Goal: Task Accomplishment & Management: Complete application form

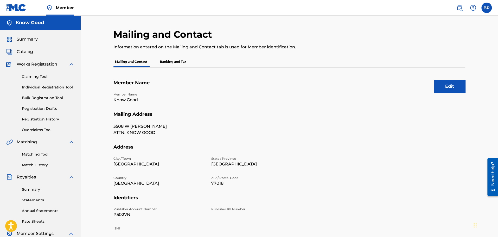
drag, startPoint x: 37, startPoint y: 78, endPoint x: 39, endPoint y: 84, distance: 6.0
click at [37, 79] on link "Claiming Tool" at bounding box center [48, 76] width 53 height 5
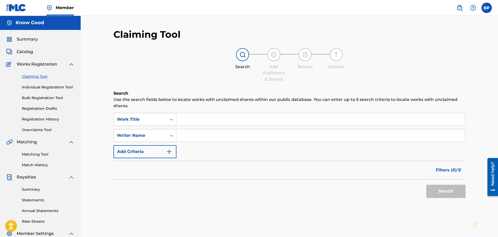
click at [53, 99] on link "Bulk Registration Tool" at bounding box center [48, 97] width 53 height 5
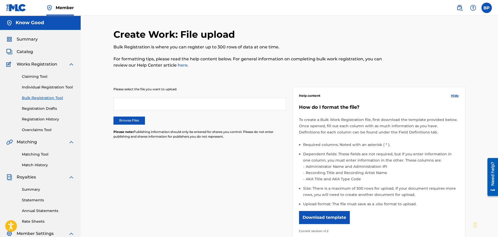
click at [47, 120] on link "Registration History" at bounding box center [48, 119] width 53 height 5
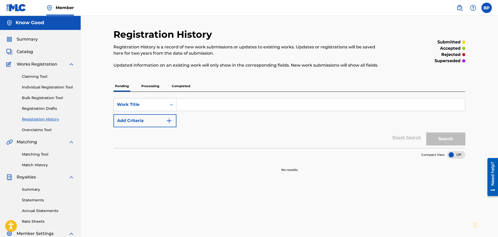
click at [183, 88] on p "Completed" at bounding box center [181, 86] width 22 height 11
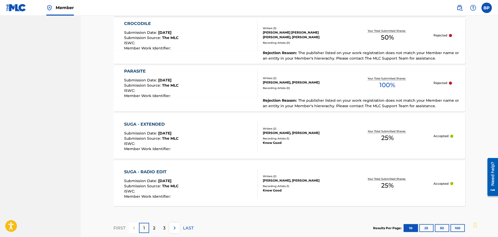
scroll to position [442, 0]
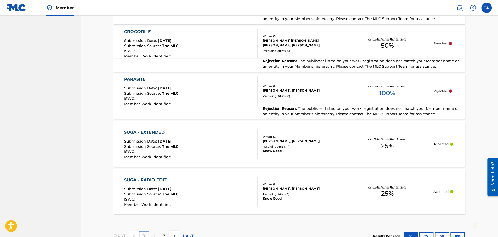
click at [323, 150] on div "Know Good" at bounding box center [301, 150] width 79 height 5
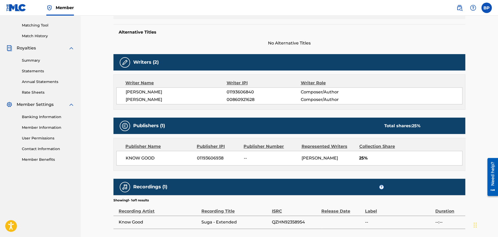
scroll to position [130, 0]
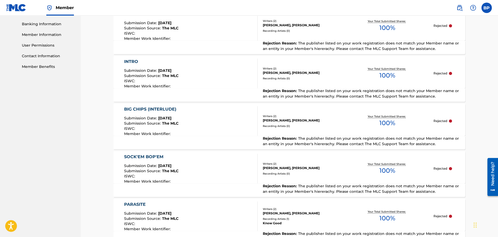
scroll to position [234, 0]
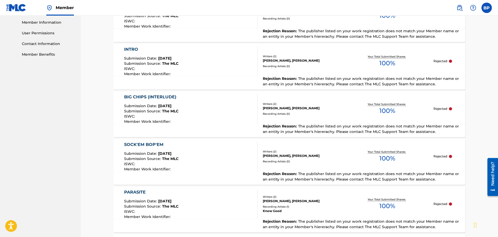
click at [274, 66] on div "Recording Artists ( 0 )" at bounding box center [301, 66] width 79 height 4
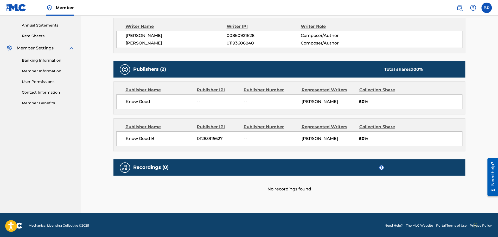
scroll to position [186, 0]
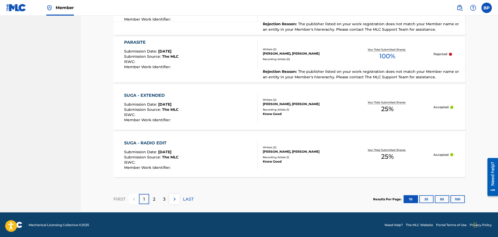
click at [419, 197] on button "25" at bounding box center [426, 199] width 14 height 8
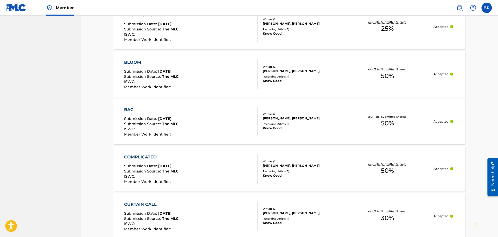
scroll to position [817, 0]
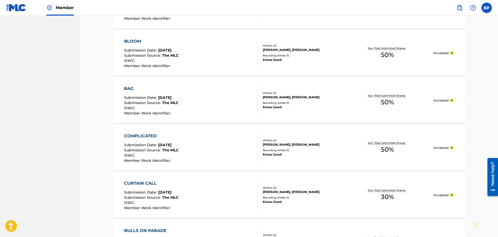
click at [219, 92] on div "BAG Submission Date : [DATE] Submission Source : The MLC ISWC : Member Work Ide…" at bounding box center [191, 101] width 134 height 30
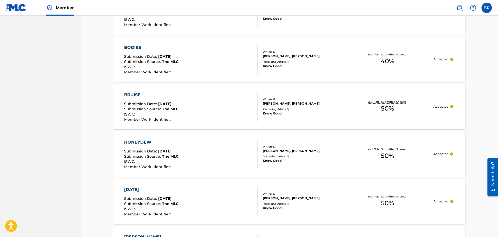
scroll to position [1074, 0]
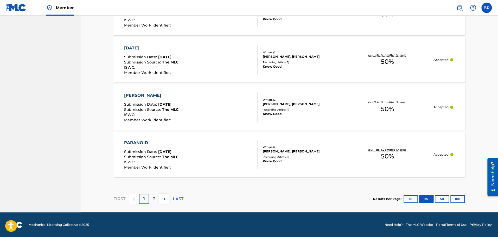
click at [445, 200] on button "50" at bounding box center [442, 199] width 14 height 8
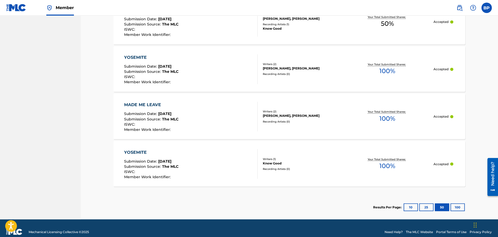
scroll to position [1755, 0]
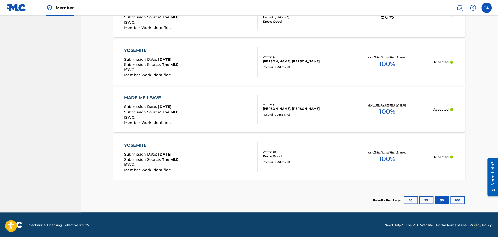
click at [339, 153] on div "Writers ( 1 )" at bounding box center [301, 152] width 79 height 4
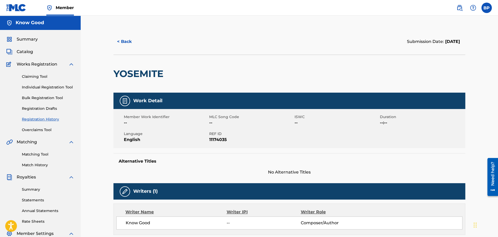
click at [38, 96] on link "Bulk Registration Tool" at bounding box center [48, 97] width 53 height 5
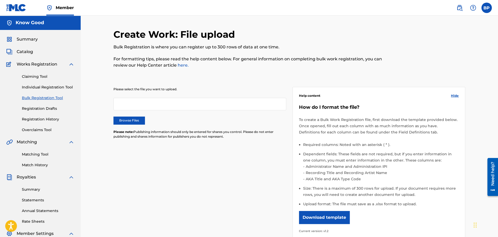
click at [132, 118] on label "Browse Files" at bounding box center [128, 121] width 31 height 8
click at [0, 0] on input "Browse Files" at bounding box center [0, 0] width 0 height 0
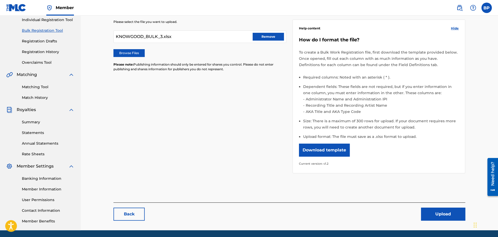
scroll to position [85, 0]
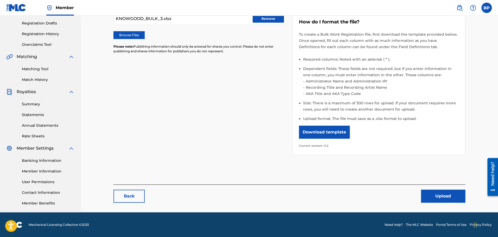
click at [427, 197] on button "Upload" at bounding box center [443, 196] width 44 height 13
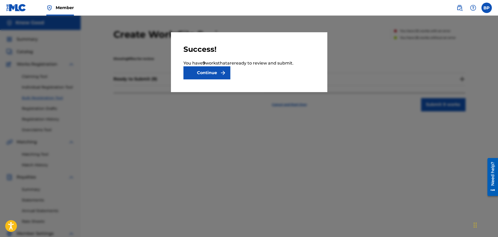
click at [204, 69] on button "Continue" at bounding box center [206, 72] width 47 height 13
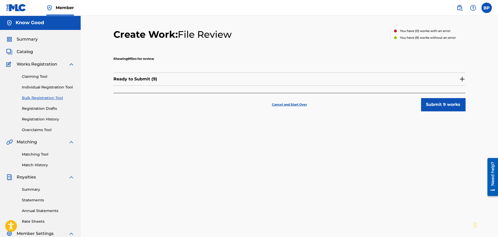
click at [369, 76] on div "Ready to Submit ( 9 )" at bounding box center [289, 79] width 352 height 13
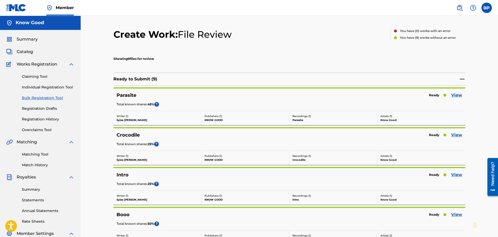
click at [457, 96] on link "View" at bounding box center [456, 95] width 11 height 6
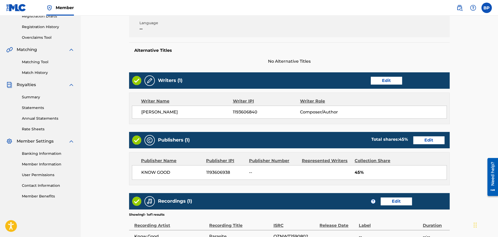
scroll to position [104, 0]
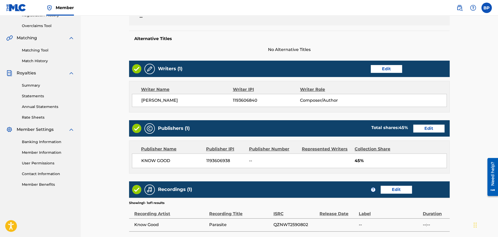
click at [390, 66] on link "Edit" at bounding box center [386, 69] width 31 height 8
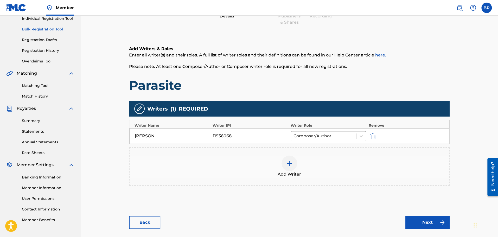
scroll to position [78, 0]
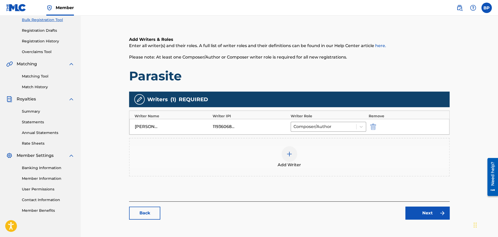
click at [293, 158] on div at bounding box center [289, 154] width 16 height 16
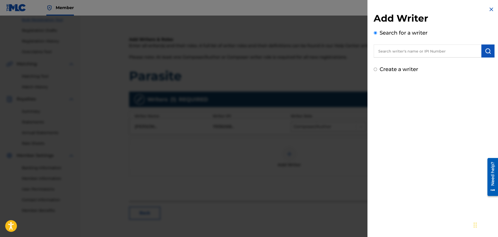
click at [418, 52] on input "text" at bounding box center [427, 50] width 108 height 13
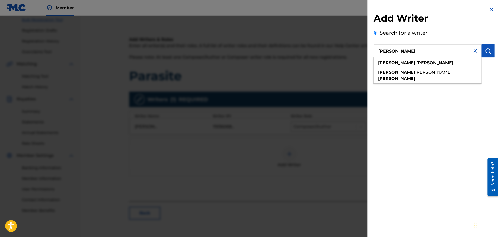
type input "[PERSON_NAME]"
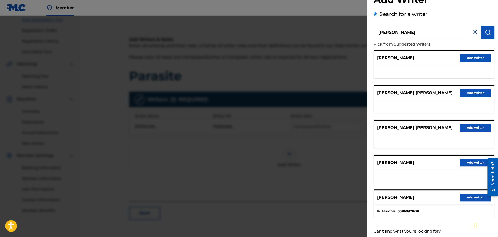
scroll to position [36, 0]
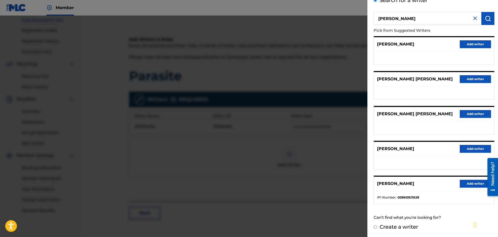
click at [466, 185] on button "Add writer" at bounding box center [475, 184] width 31 height 8
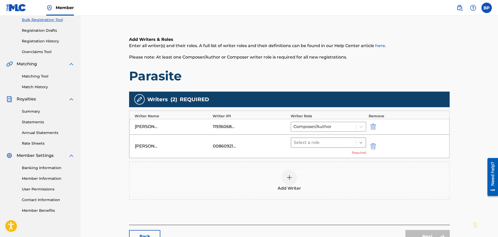
click at [357, 146] on div at bounding box center [360, 142] width 9 height 9
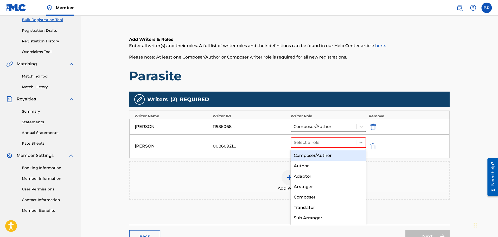
click at [334, 159] on div "Composer/Author" at bounding box center [327, 155] width 75 height 10
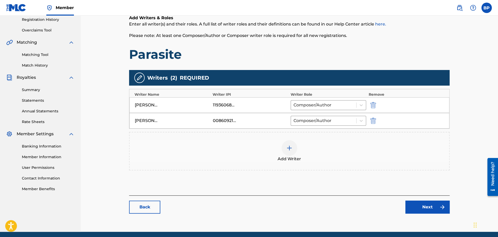
scroll to position [119, 0]
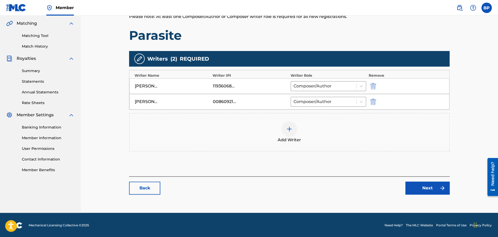
click at [426, 191] on link "Next" at bounding box center [427, 188] width 44 height 13
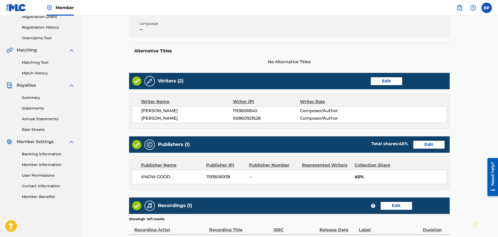
scroll to position [104, 0]
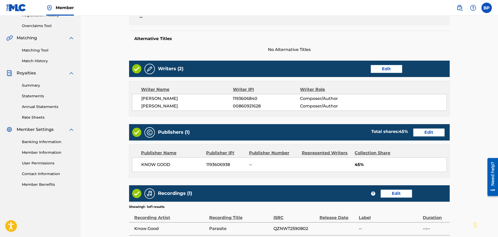
click at [419, 131] on link "Edit" at bounding box center [428, 132] width 31 height 8
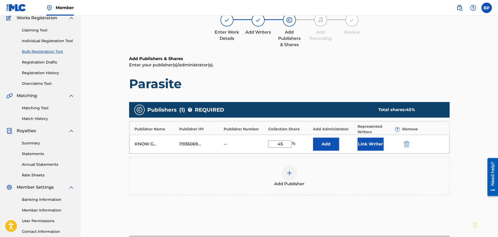
scroll to position [52, 0]
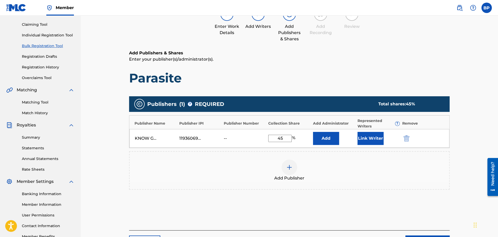
click at [323, 135] on button "Add" at bounding box center [326, 138] width 26 height 13
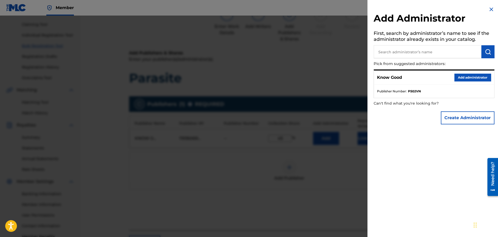
click at [422, 58] on input "text" at bounding box center [427, 51] width 108 height 13
click at [455, 117] on button "Create Administrator" at bounding box center [468, 117] width 54 height 13
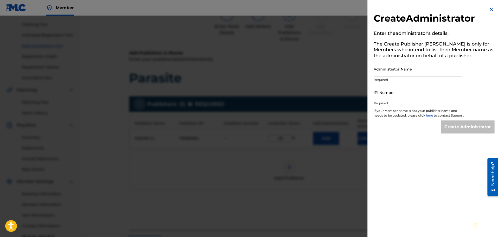
click at [397, 67] on input "Administrator Name" at bounding box center [417, 69] width 88 height 15
type input "Know Good B"
click at [388, 96] on input "IPI Number" at bounding box center [417, 92] width 88 height 15
click at [409, 99] on input "IPI Number" at bounding box center [417, 92] width 88 height 15
type input "1283915627"
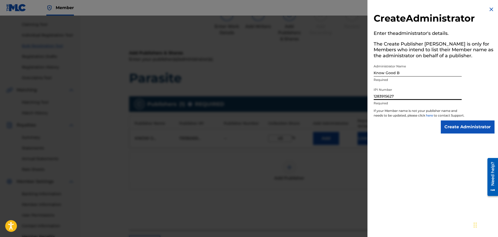
click at [459, 128] on input "Create Administrator" at bounding box center [468, 126] width 54 height 13
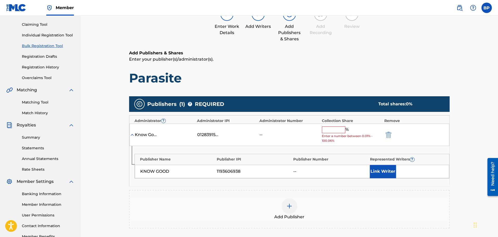
click at [333, 131] on input "text" at bounding box center [333, 129] width 23 height 7
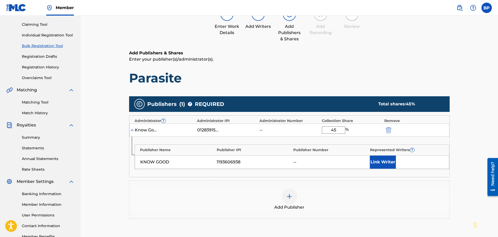
type input "45"
click at [350, 173] on div "Publisher Name Publisher IPI Publisher Number Represented Writers ? KNOW GOOD 1…" at bounding box center [289, 157] width 320 height 40
click at [388, 160] on button "Link Writer" at bounding box center [383, 162] width 26 height 13
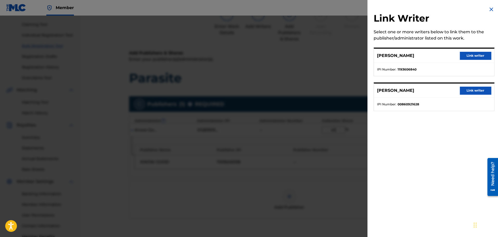
click at [468, 56] on button "Link writer" at bounding box center [475, 56] width 31 height 8
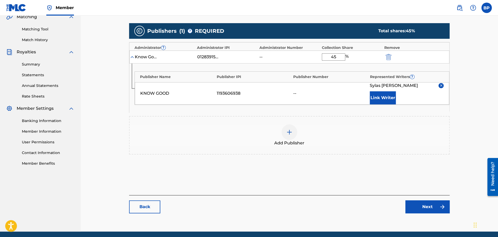
scroll to position [92, 0]
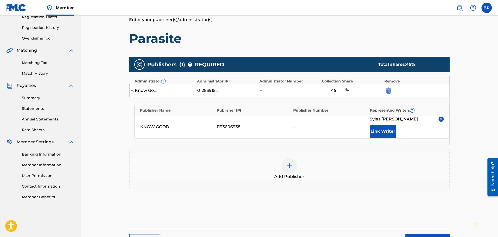
click at [389, 89] on img "submit" at bounding box center [388, 90] width 6 height 6
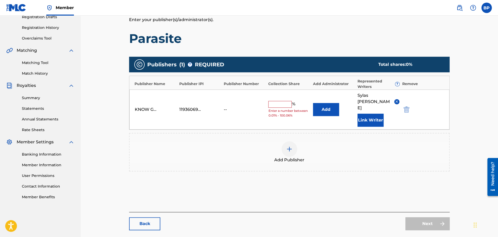
click at [279, 101] on input "text" at bounding box center [279, 104] width 23 height 7
type input "45"
click at [286, 146] on img at bounding box center [289, 149] width 6 height 6
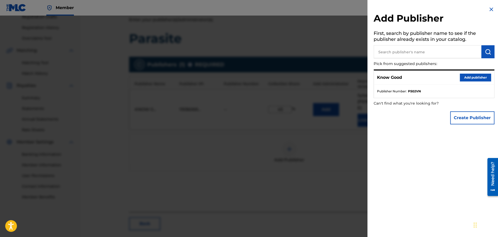
click at [418, 54] on input "text" at bounding box center [427, 51] width 108 height 13
type input "k"
click at [467, 116] on button "Create Publisher" at bounding box center [472, 117] width 44 height 13
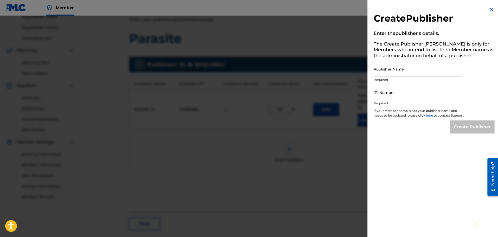
click at [414, 73] on input "Publisher Name" at bounding box center [417, 69] width 88 height 15
type input "Know Good B"
click at [405, 94] on input "IPI Number" at bounding box center [417, 92] width 88 height 15
type input "1283915627"
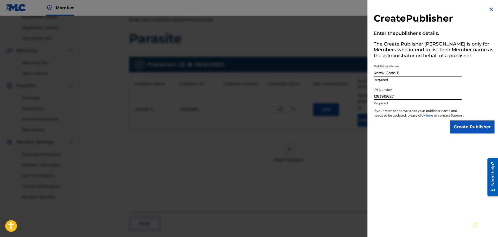
click at [463, 133] on input "Create Publisher" at bounding box center [472, 126] width 44 height 13
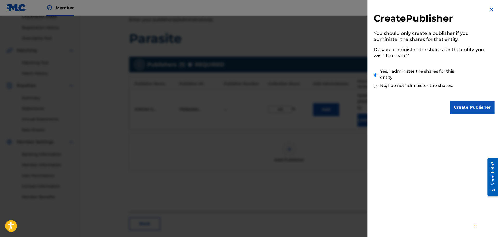
click at [465, 106] on input "Create Publisher" at bounding box center [472, 107] width 44 height 13
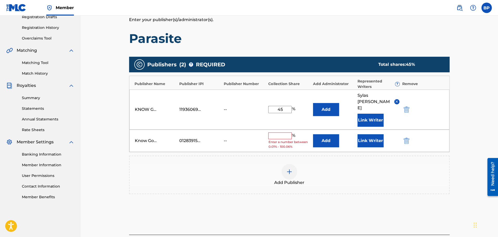
click at [288, 132] on input "text" at bounding box center [279, 135] width 23 height 7
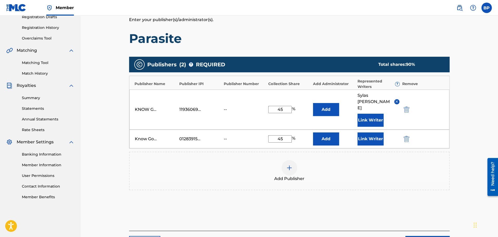
type input "45"
click at [369, 189] on div "Publishers ( 2 ) ? REQUIRED Total shares: 90 % Publisher Name Publisher IPI Pub…" at bounding box center [289, 131] width 320 height 154
click at [370, 133] on div "Know Good B 01283915627 -- 45 % Add Link Writer" at bounding box center [289, 139] width 320 height 19
click at [370, 132] on button "Link Writer" at bounding box center [370, 138] width 26 height 13
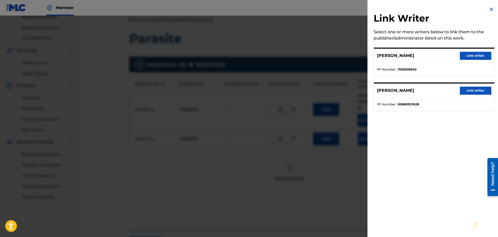
click at [469, 91] on button "Link writer" at bounding box center [475, 91] width 31 height 8
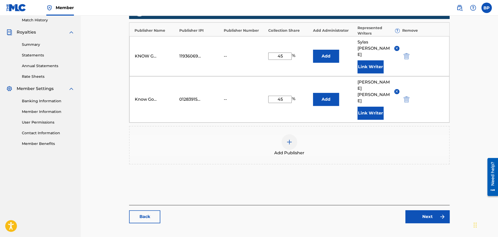
scroll to position [149, 0]
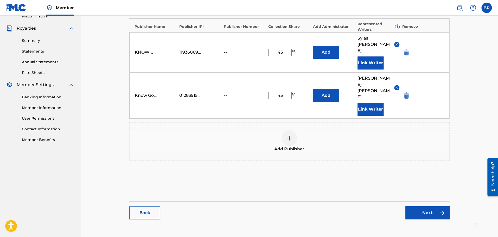
click at [425, 206] on link "Next" at bounding box center [427, 212] width 44 height 13
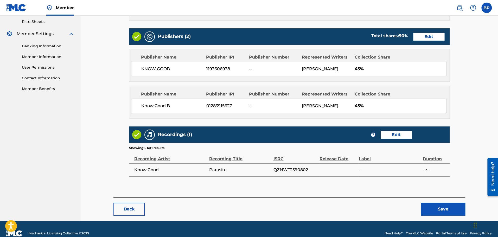
scroll to position [208, 0]
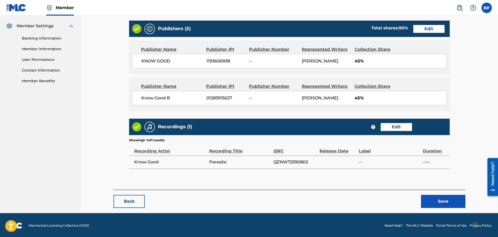
click at [443, 200] on button "Save" at bounding box center [443, 201] width 44 height 13
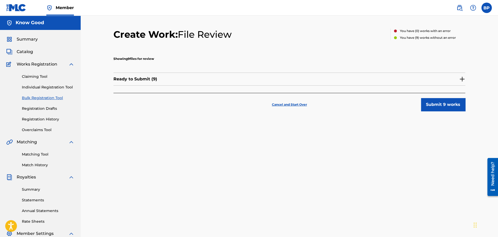
click at [386, 81] on div "Ready to Submit ( 9 )" at bounding box center [289, 79] width 352 height 13
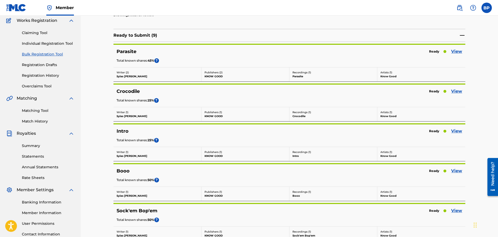
scroll to position [52, 0]
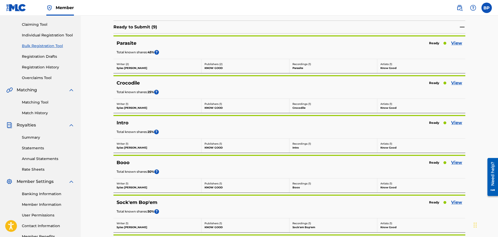
click at [451, 82] on link "View" at bounding box center [456, 83] width 11 height 6
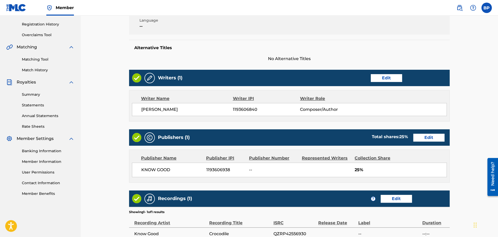
scroll to position [104, 0]
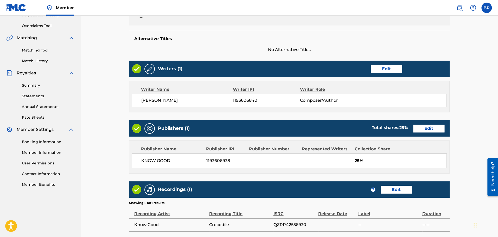
click at [391, 67] on link "Edit" at bounding box center [386, 69] width 31 height 8
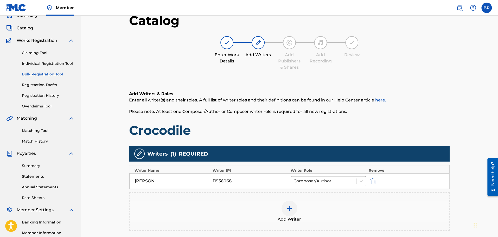
scroll to position [52, 0]
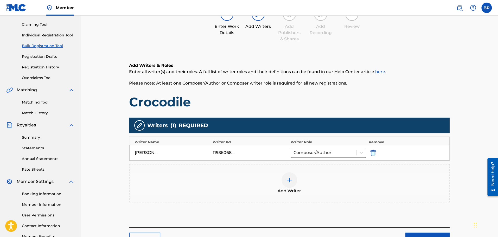
click at [290, 177] on img at bounding box center [289, 180] width 6 height 6
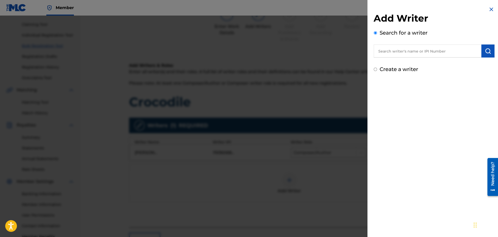
click at [423, 54] on input "text" at bounding box center [427, 50] width 108 height 13
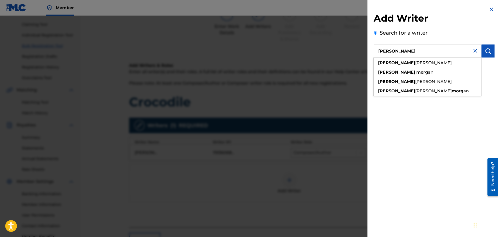
type input "[PERSON_NAME]"
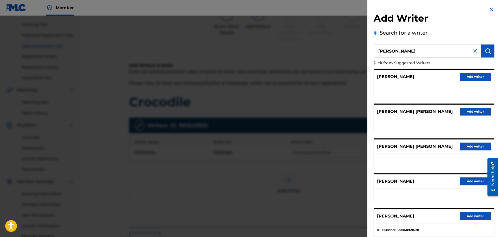
scroll to position [36, 0]
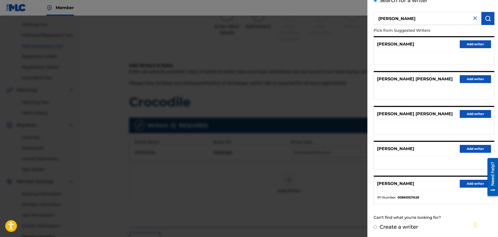
click at [467, 183] on button "Add writer" at bounding box center [475, 184] width 31 height 8
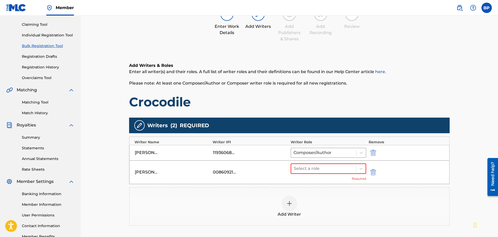
scroll to position [126, 0]
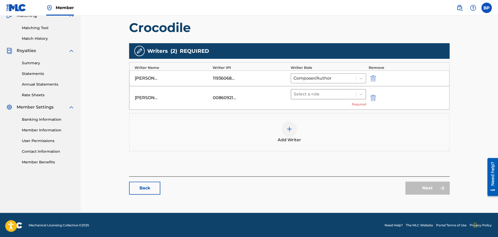
click at [352, 93] on div at bounding box center [324, 94] width 60 height 7
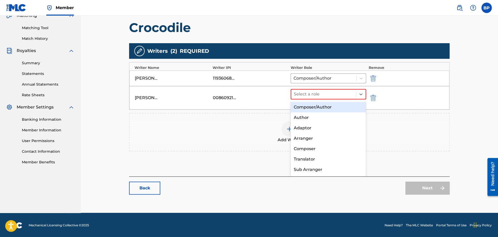
click at [343, 105] on div "Composer/Author" at bounding box center [327, 107] width 75 height 10
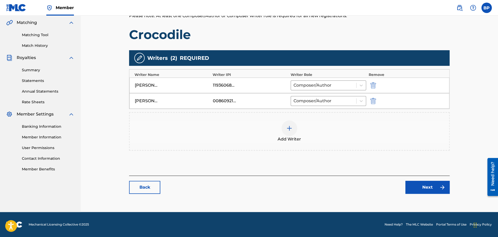
scroll to position [119, 0]
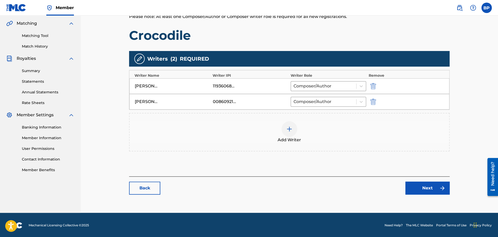
click at [427, 191] on link "Next" at bounding box center [427, 188] width 44 height 13
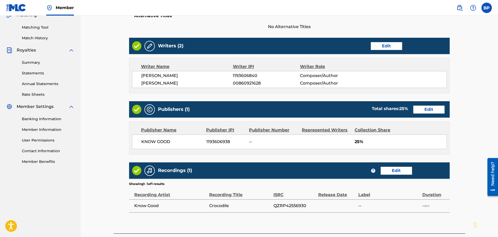
scroll to position [130, 0]
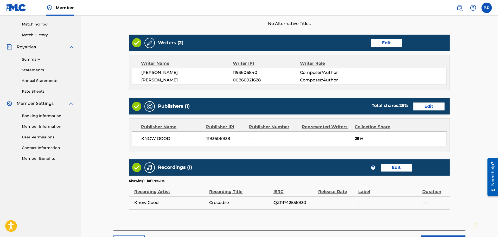
click at [434, 108] on link "Edit" at bounding box center [428, 106] width 31 height 8
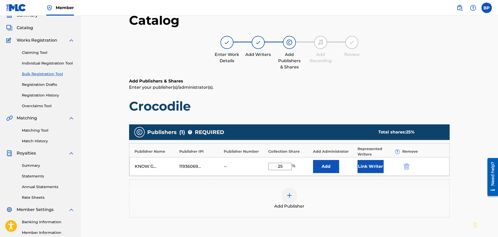
scroll to position [52, 0]
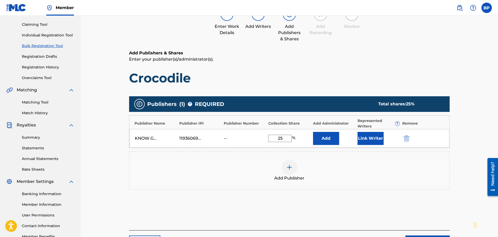
click at [367, 137] on button "Link Writer" at bounding box center [370, 138] width 26 height 13
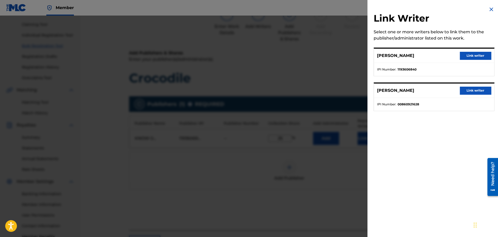
click at [469, 48] on div "[PERSON_NAME] Link writer IPI Number : 1193606840" at bounding box center [433, 62] width 121 height 29
click at [469, 52] on button "Link writer" at bounding box center [475, 56] width 31 height 8
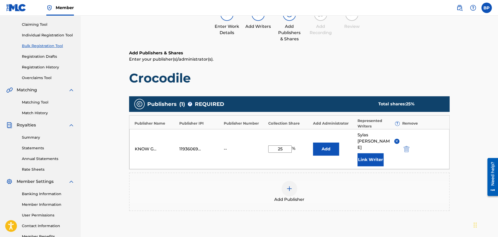
click at [290, 185] on img at bounding box center [289, 188] width 6 height 6
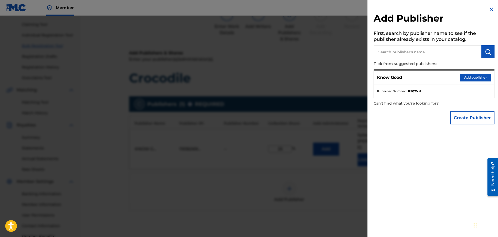
click at [421, 51] on input "text" at bounding box center [427, 51] width 108 height 13
type input "know good b"
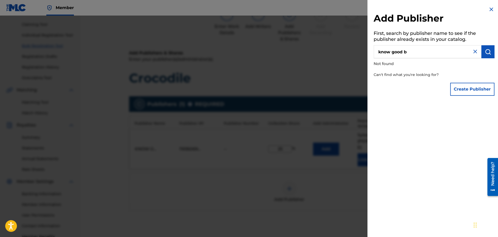
click at [469, 87] on button "Create Publisher" at bounding box center [472, 89] width 44 height 13
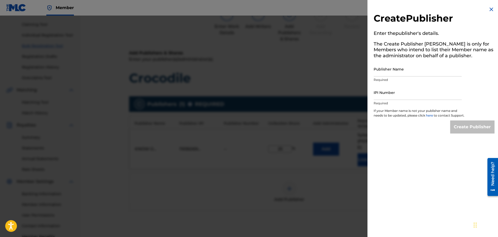
click at [408, 68] on input "Publisher Name" at bounding box center [417, 69] width 88 height 15
type input "Know Good B"
click at [403, 91] on input "IPI Number" at bounding box center [417, 92] width 88 height 15
type input "1283915627"
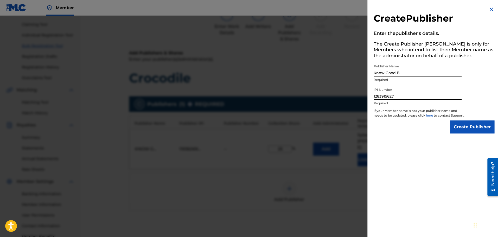
click at [476, 133] on input "Create Publisher" at bounding box center [472, 126] width 44 height 13
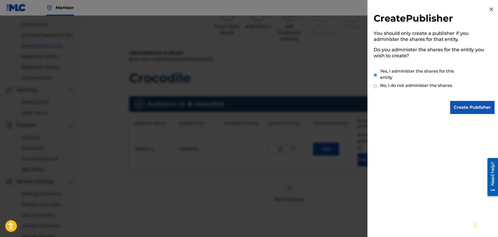
click at [470, 104] on input "Create Publisher" at bounding box center [472, 107] width 44 height 13
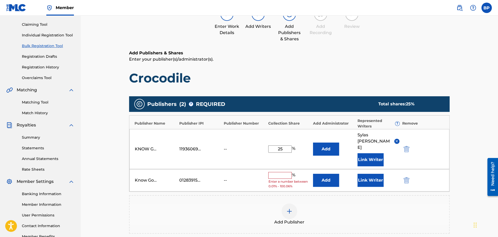
click at [274, 172] on input "text" at bounding box center [279, 175] width 23 height 7
type input "25"
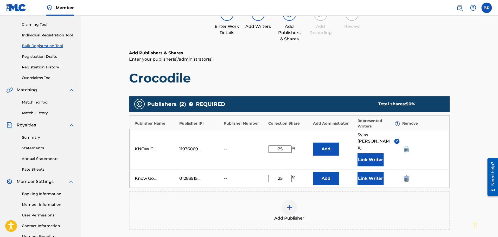
click at [370, 172] on button "Link Writer" at bounding box center [370, 178] width 26 height 13
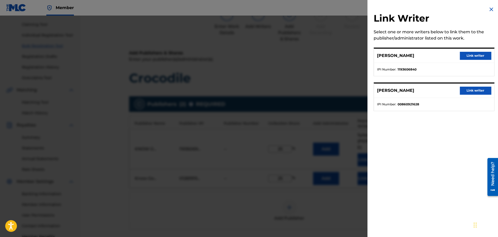
click at [468, 87] on button "Link writer" at bounding box center [475, 91] width 31 height 8
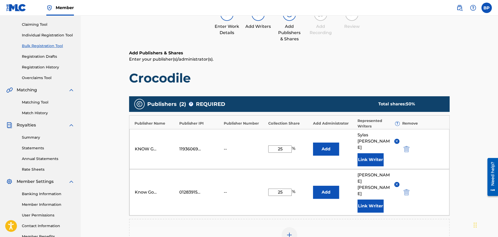
click at [329, 227] on div "Add Publisher" at bounding box center [289, 238] width 319 height 22
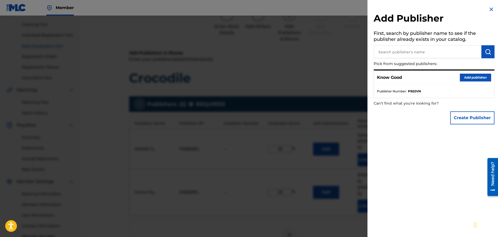
click at [488, 9] on img at bounding box center [491, 9] width 6 height 6
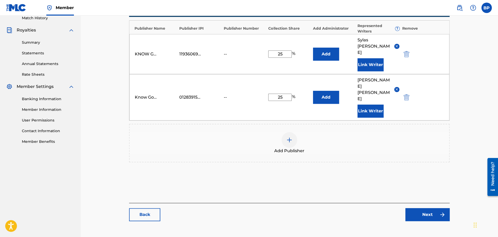
scroll to position [149, 0]
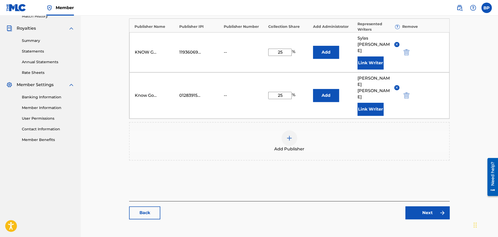
click at [428, 206] on link "Next" at bounding box center [427, 212] width 44 height 13
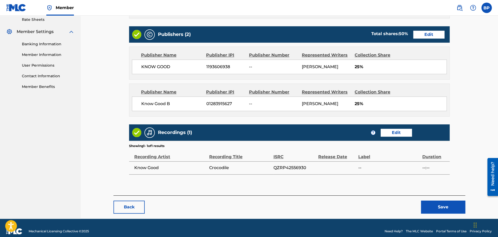
scroll to position [208, 0]
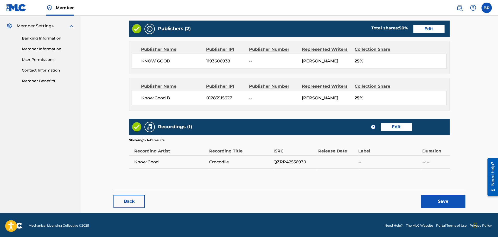
click at [447, 196] on button "Save" at bounding box center [443, 201] width 44 height 13
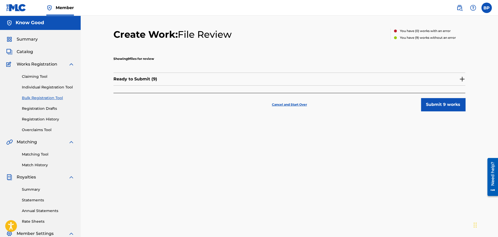
click at [462, 77] on img at bounding box center [462, 79] width 6 height 6
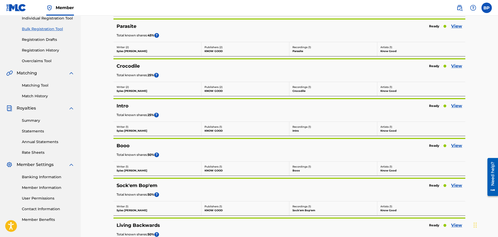
scroll to position [78, 0]
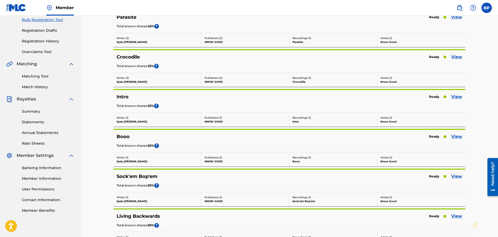
click at [454, 98] on link "View" at bounding box center [456, 97] width 11 height 6
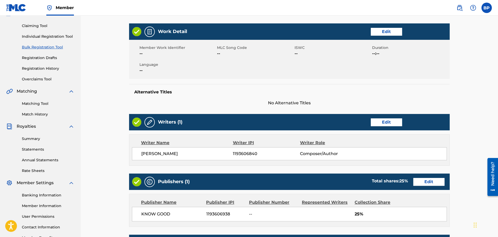
scroll to position [52, 0]
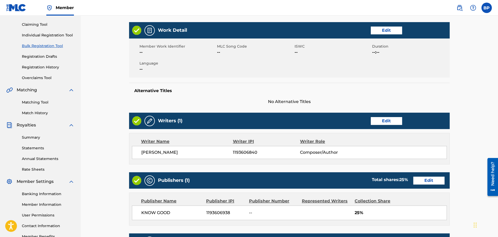
click at [385, 119] on link "Edit" at bounding box center [386, 121] width 31 height 8
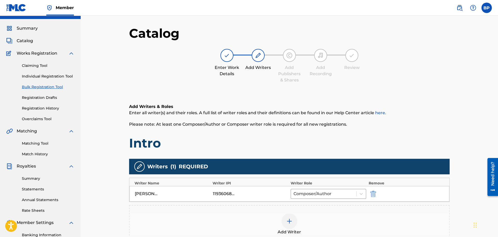
scroll to position [78, 0]
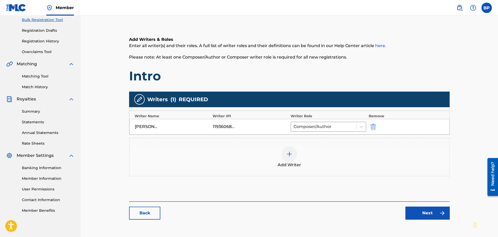
click at [289, 158] on div at bounding box center [289, 154] width 16 height 16
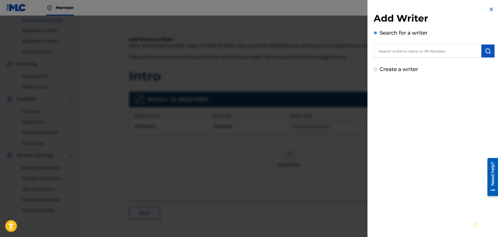
click at [408, 49] on input "text" at bounding box center [427, 50] width 108 height 13
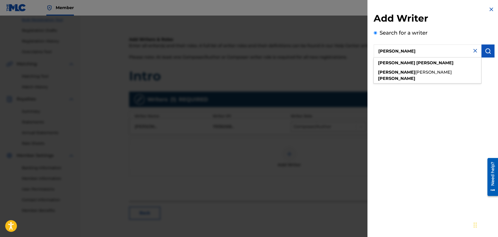
type input "[PERSON_NAME]"
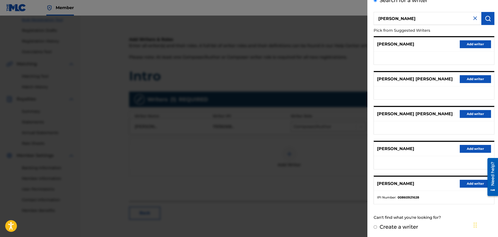
scroll to position [36, 0]
click at [473, 183] on button "Add writer" at bounding box center [475, 184] width 31 height 8
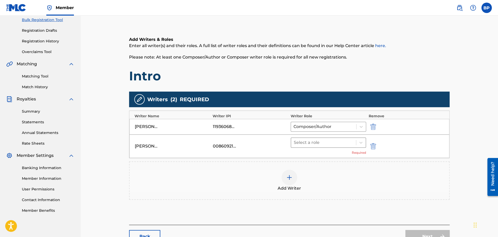
click at [334, 145] on div at bounding box center [324, 142] width 60 height 7
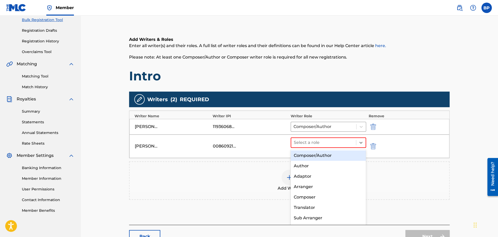
click at [330, 154] on div "Composer/Author" at bounding box center [327, 155] width 75 height 10
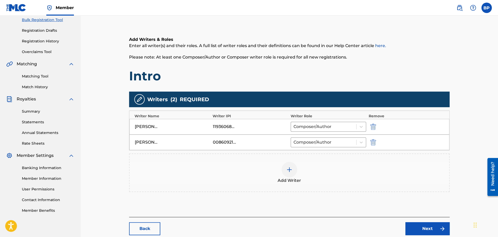
click at [437, 228] on link "Next" at bounding box center [427, 228] width 44 height 13
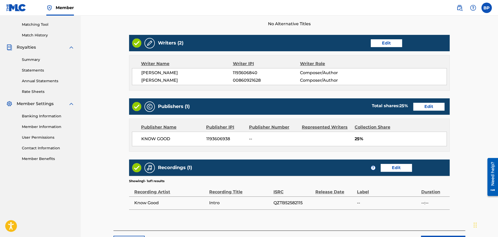
scroll to position [130, 0]
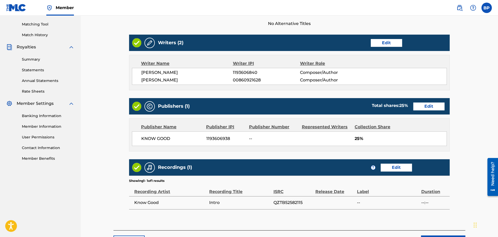
click at [441, 108] on link "Edit" at bounding box center [428, 106] width 31 height 8
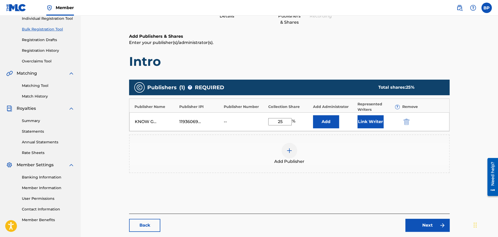
scroll to position [78, 0]
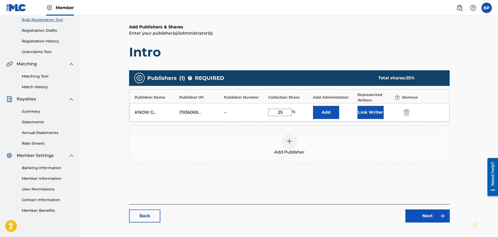
click at [367, 111] on button "Link Writer" at bounding box center [370, 112] width 26 height 13
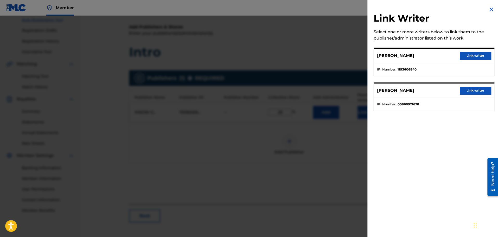
click at [471, 54] on button "Link writer" at bounding box center [475, 56] width 31 height 8
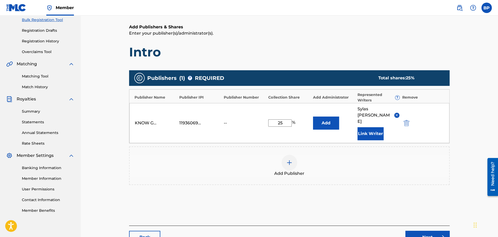
click at [285, 155] on div at bounding box center [289, 163] width 16 height 16
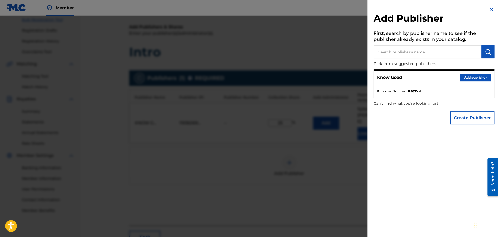
click at [453, 48] on input "text" at bounding box center [427, 51] width 108 height 13
click at [473, 113] on button "Create Publisher" at bounding box center [472, 117] width 44 height 13
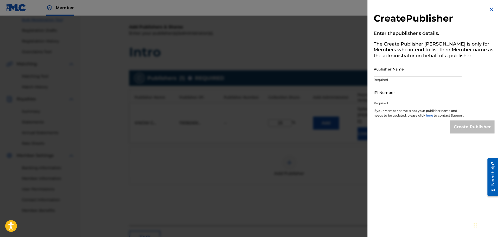
click at [407, 72] on input "Publisher Name" at bounding box center [417, 69] width 88 height 15
type input "Know Good B"
click at [404, 95] on input "IPI Number" at bounding box center [417, 92] width 88 height 15
type input "1283915627"
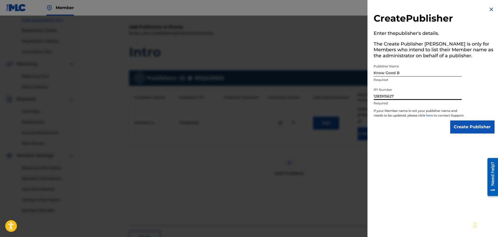
click at [474, 139] on div "Create Publisher Enter the publisher 's details. The Create Publisher button is…" at bounding box center [433, 70] width 133 height 140
click at [472, 133] on input "Create Publisher" at bounding box center [472, 126] width 44 height 13
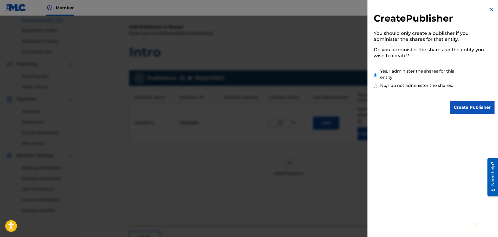
click at [479, 105] on input "Create Publisher" at bounding box center [472, 107] width 44 height 13
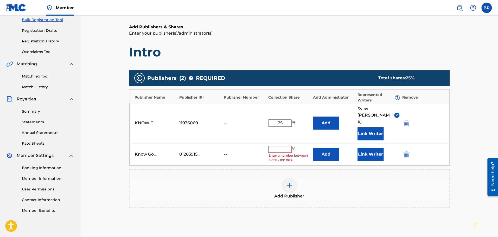
click at [275, 146] on input "text" at bounding box center [279, 149] width 23 height 7
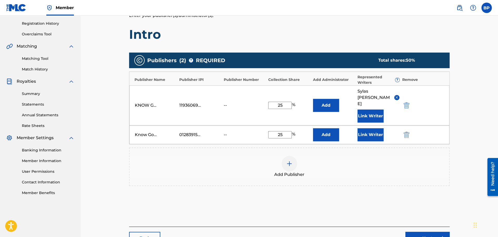
scroll to position [104, 0]
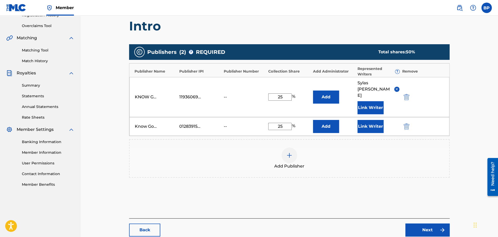
type input "25"
click at [370, 117] on div "Know Good B 01283915627 -- 25 % Add Link Writer" at bounding box center [289, 126] width 320 height 19
click at [373, 120] on button "Link Writer" at bounding box center [370, 126] width 26 height 13
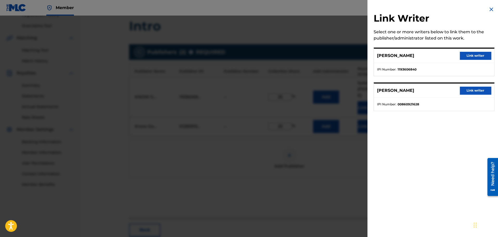
click at [466, 87] on button "Link writer" at bounding box center [475, 91] width 31 height 8
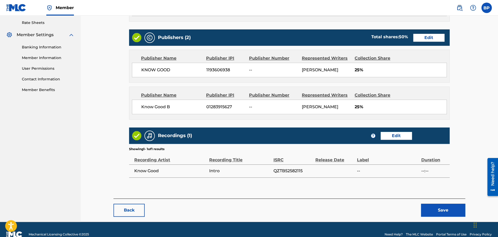
scroll to position [208, 0]
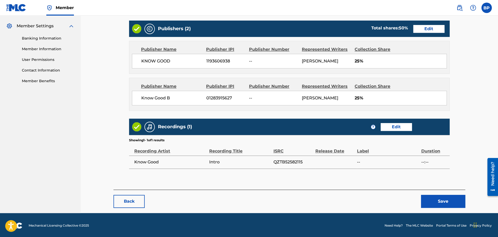
click at [448, 202] on button "Save" at bounding box center [443, 201] width 44 height 13
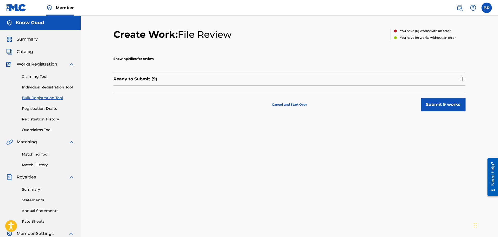
click at [460, 78] on img at bounding box center [462, 79] width 6 height 6
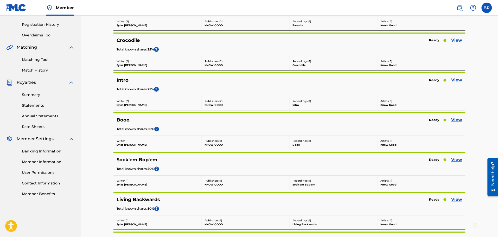
scroll to position [104, 0]
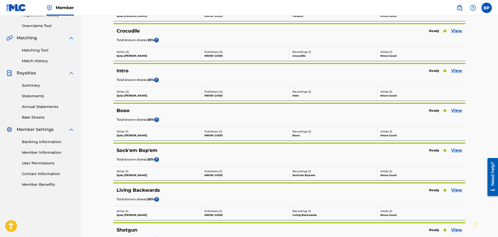
click at [456, 110] on link "View" at bounding box center [456, 110] width 11 height 6
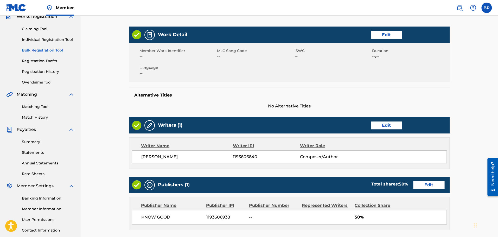
scroll to position [52, 0]
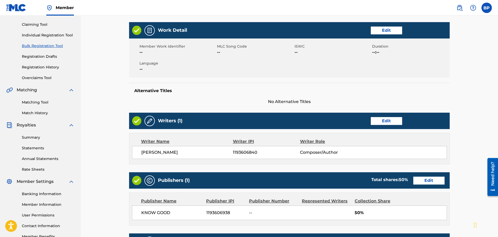
click at [394, 121] on link "Edit" at bounding box center [386, 121] width 31 height 8
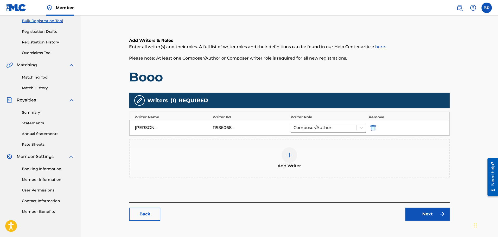
scroll to position [78, 0]
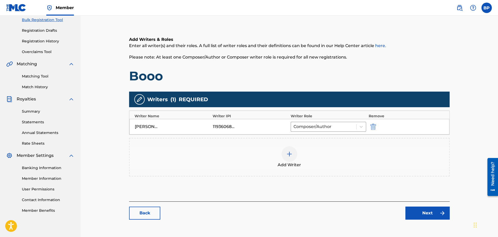
click at [295, 156] on div at bounding box center [289, 154] width 16 height 16
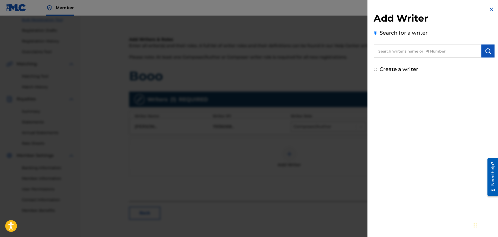
click at [446, 49] on input "text" at bounding box center [427, 50] width 108 height 13
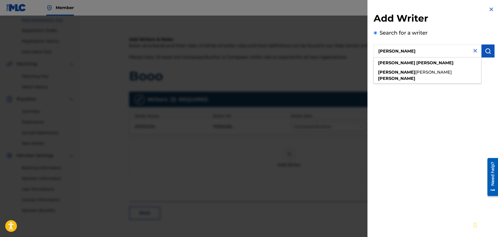
type input "[PERSON_NAME]"
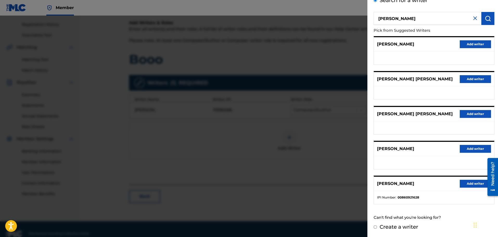
scroll to position [103, 0]
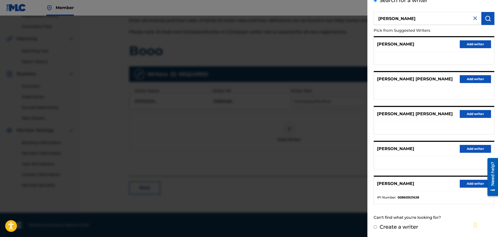
click at [466, 181] on button "Add writer" at bounding box center [475, 184] width 31 height 8
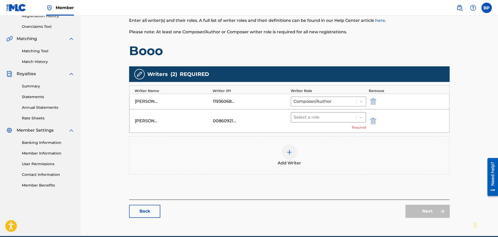
click at [341, 120] on div at bounding box center [324, 117] width 60 height 7
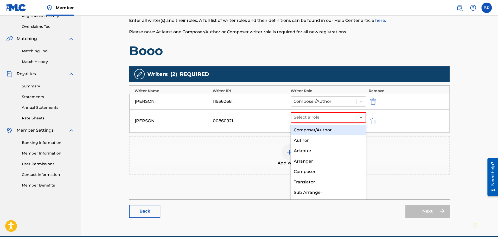
click at [341, 127] on div "Composer/Author" at bounding box center [327, 130] width 75 height 10
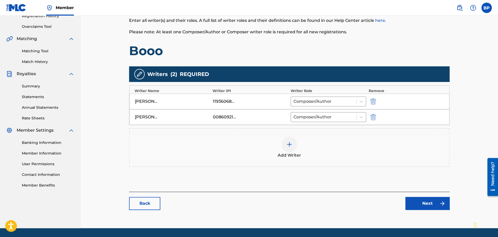
click at [441, 203] on img at bounding box center [442, 203] width 6 height 6
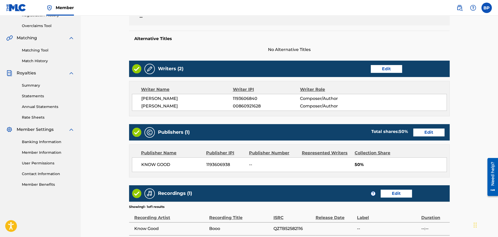
scroll to position [130, 0]
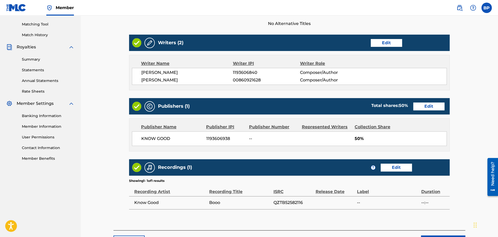
click at [431, 103] on link "Edit" at bounding box center [428, 106] width 31 height 8
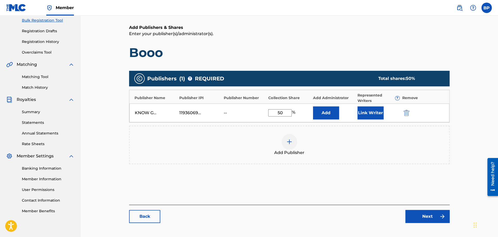
scroll to position [78, 0]
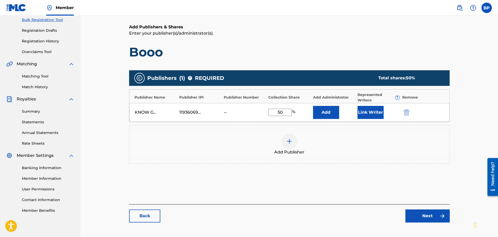
click at [296, 136] on div "Add Publisher" at bounding box center [289, 144] width 319 height 22
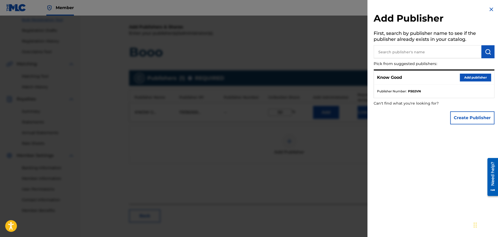
click at [477, 115] on button "Create Publisher" at bounding box center [472, 117] width 44 height 13
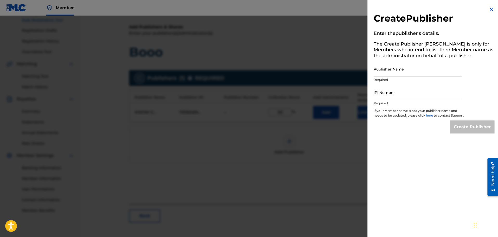
click at [404, 71] on input "Publisher Name" at bounding box center [417, 69] width 88 height 15
type input "Know Good B"
click at [405, 95] on input "IPI Number" at bounding box center [417, 92] width 88 height 15
type input "1283915627"
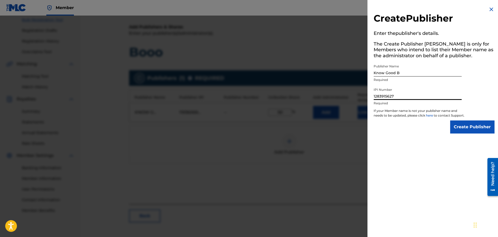
click at [469, 131] on input "Create Publisher" at bounding box center [472, 126] width 44 height 13
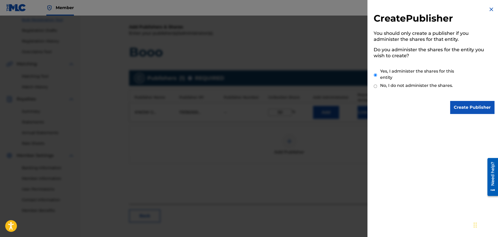
click at [457, 104] on input "Create Publisher" at bounding box center [472, 107] width 44 height 13
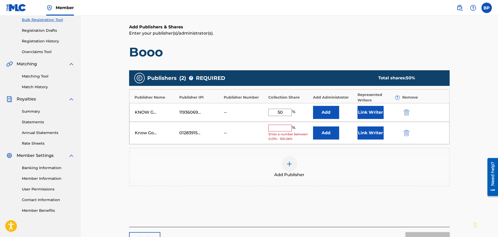
click at [294, 129] on span "%" at bounding box center [294, 128] width 5 height 7
click at [281, 128] on input "text" at bounding box center [279, 128] width 23 height 7
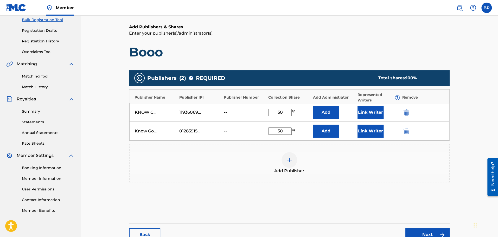
type input "50"
click at [340, 156] on div "Add Publisher" at bounding box center [289, 163] width 319 height 22
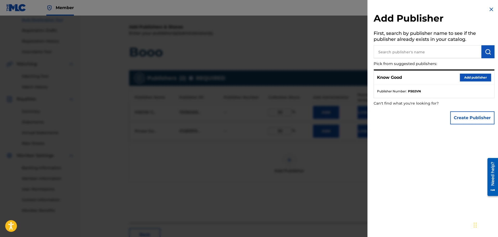
drag, startPoint x: 491, startPoint y: 1, endPoint x: 398, endPoint y: 32, distance: 97.5
click at [398, 32] on h5 "First, search by publisher name to see if the publisher already exists in your …" at bounding box center [433, 37] width 121 height 16
click at [491, 9] on img at bounding box center [491, 9] width 6 height 6
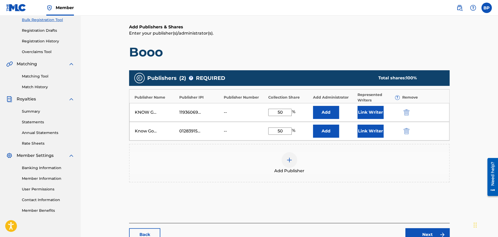
click at [368, 110] on button "Link Writer" at bounding box center [370, 112] width 26 height 13
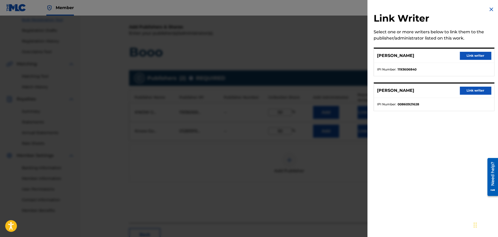
click at [476, 55] on button "Link writer" at bounding box center [475, 56] width 31 height 8
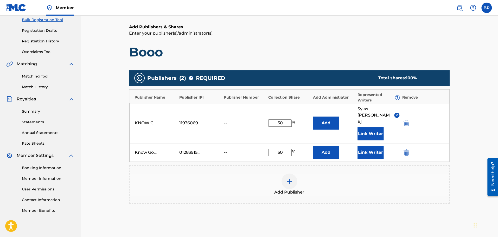
click at [366, 146] on button "Link Writer" at bounding box center [370, 152] width 26 height 13
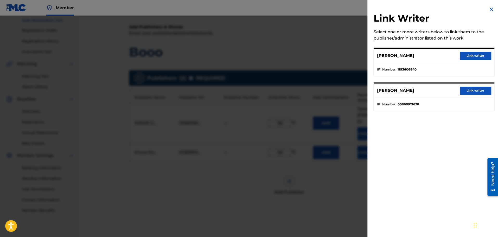
click at [471, 55] on button "Link writer" at bounding box center [475, 56] width 31 height 8
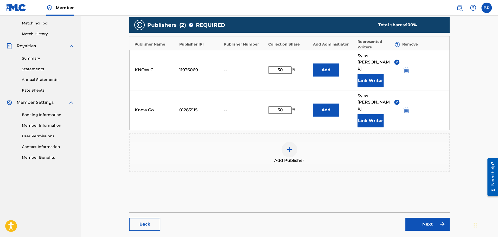
scroll to position [143, 0]
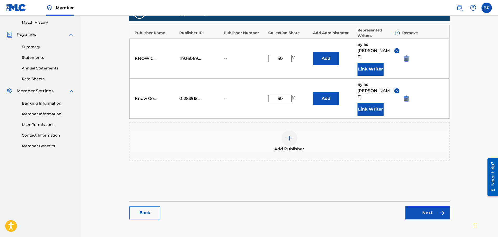
click at [430, 206] on link "Next" at bounding box center [427, 212] width 44 height 13
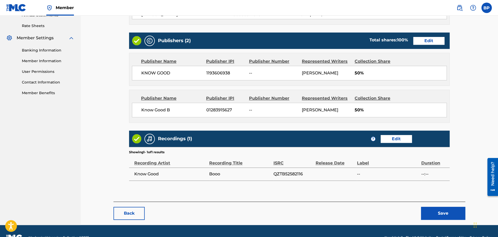
scroll to position [208, 0]
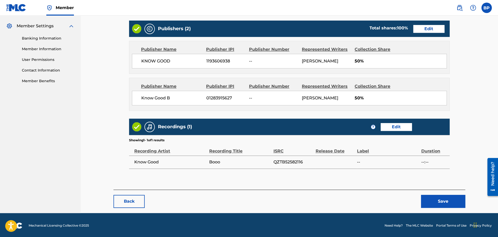
click at [435, 204] on button "Save" at bounding box center [443, 201] width 44 height 13
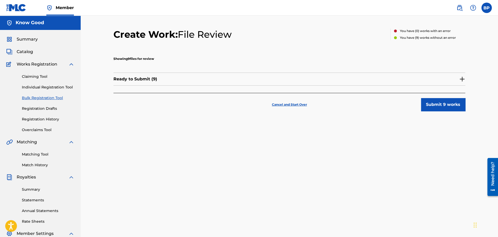
click at [458, 83] on div "Ready to Submit ( 9 )" at bounding box center [289, 79] width 352 height 13
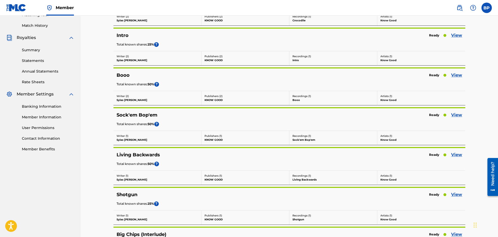
scroll to position [156, 0]
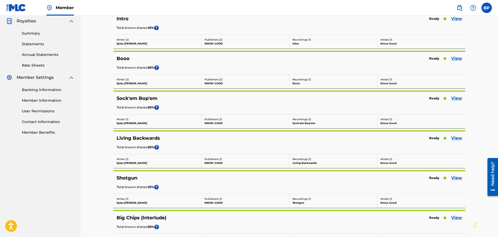
click at [455, 99] on link "View" at bounding box center [456, 98] width 11 height 6
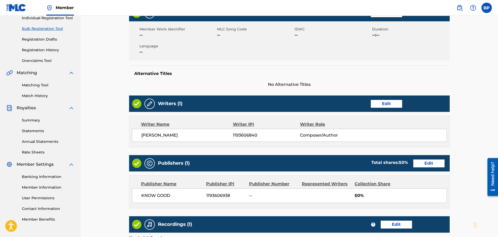
scroll to position [78, 0]
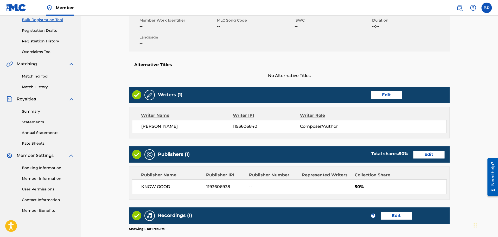
click at [386, 96] on link "Edit" at bounding box center [386, 95] width 31 height 8
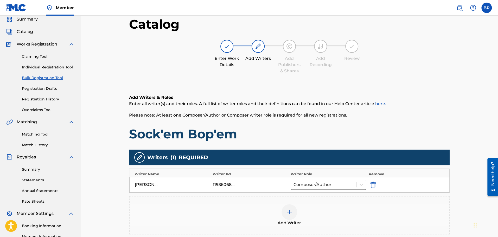
scroll to position [26, 0]
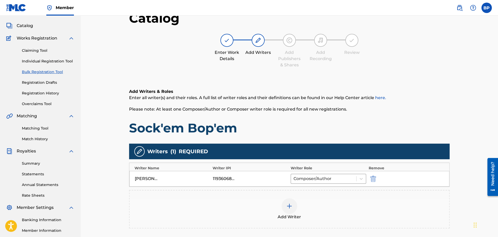
click at [295, 203] on div at bounding box center [289, 206] width 16 height 16
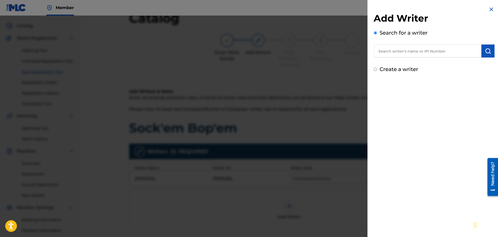
click at [450, 54] on input "text" at bounding box center [427, 50] width 108 height 13
type input "t"
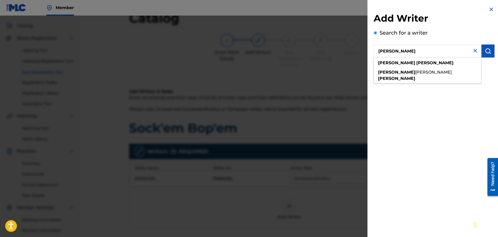
type input "[PERSON_NAME]"
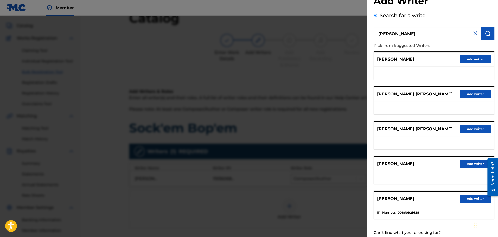
scroll to position [36, 0]
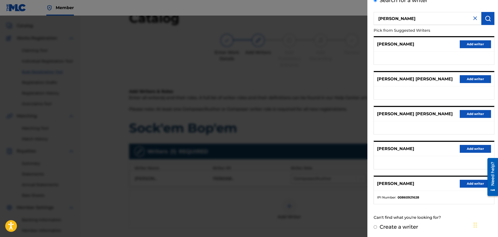
click at [474, 186] on button "Add writer" at bounding box center [475, 184] width 31 height 8
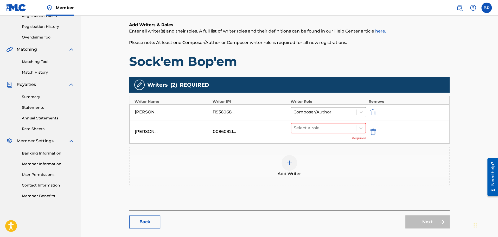
scroll to position [104, 0]
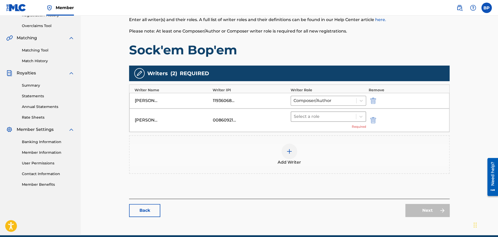
click at [350, 117] on div at bounding box center [324, 116] width 60 height 7
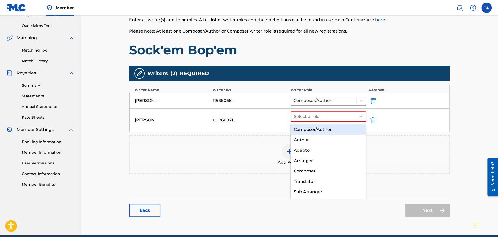
click at [342, 129] on div "Composer/Author" at bounding box center [327, 129] width 75 height 10
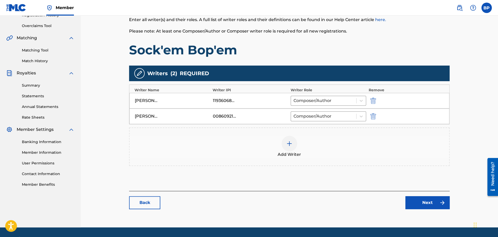
click at [444, 203] on img at bounding box center [442, 202] width 6 height 6
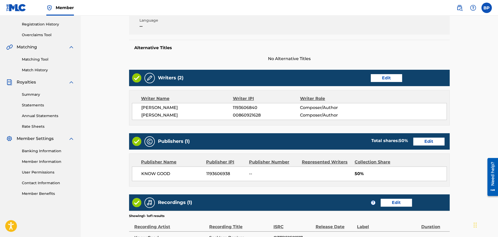
scroll to position [104, 0]
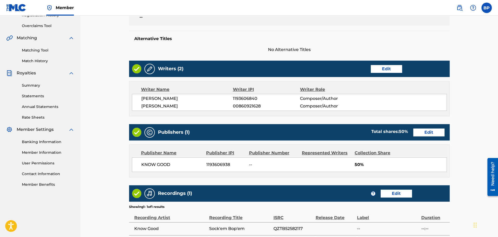
click at [438, 132] on link "Edit" at bounding box center [428, 132] width 31 height 8
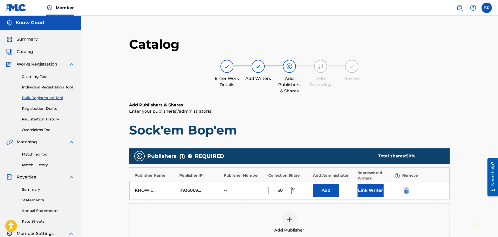
scroll to position [26, 0]
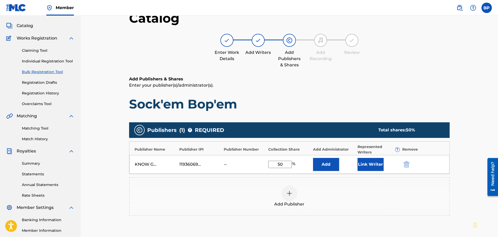
drag, startPoint x: 295, startPoint y: 191, endPoint x: 297, endPoint y: 187, distance: 5.0
click at [297, 187] on div "Add Publisher" at bounding box center [289, 196] width 319 height 22
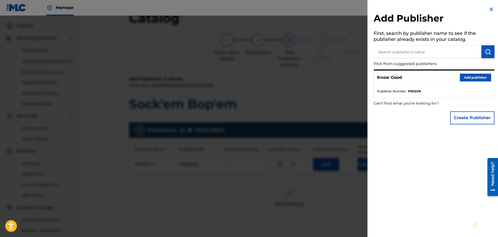
click at [473, 124] on button "Create Publisher" at bounding box center [472, 117] width 44 height 13
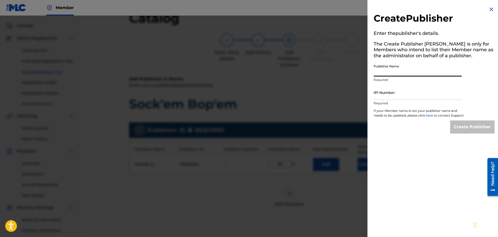
click at [396, 71] on input "Publisher Name" at bounding box center [417, 69] width 88 height 15
type input "Know Good B"
click at [400, 88] on input "IPI Number" at bounding box center [417, 92] width 88 height 15
type input "1283915627"
click at [473, 133] on input "Create Publisher" at bounding box center [472, 126] width 44 height 13
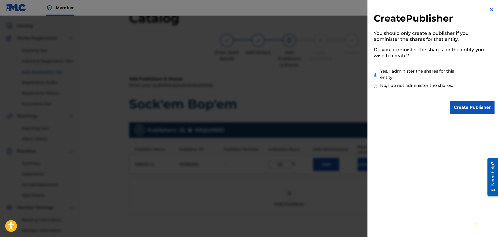
click at [463, 106] on input "Create Publisher" at bounding box center [472, 107] width 44 height 13
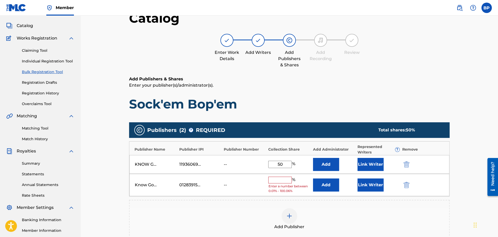
click at [277, 180] on input "text" at bounding box center [279, 180] width 23 height 7
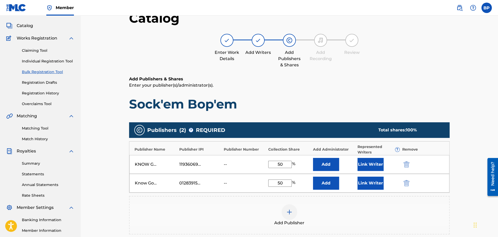
type input "50"
click at [254, 214] on div "Add Publisher" at bounding box center [289, 215] width 319 height 22
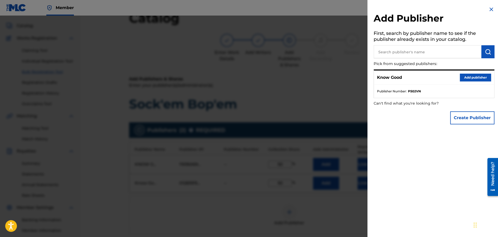
click at [491, 8] on img at bounding box center [491, 9] width 6 height 6
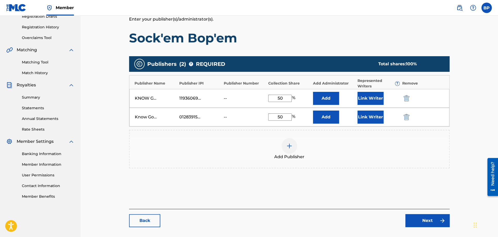
scroll to position [104, 0]
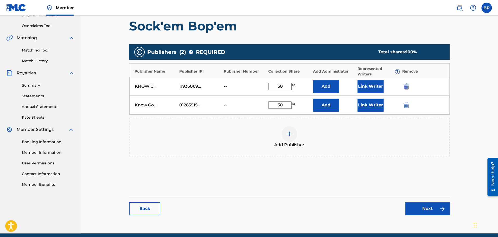
click at [367, 84] on button "Link Writer" at bounding box center [370, 86] width 26 height 13
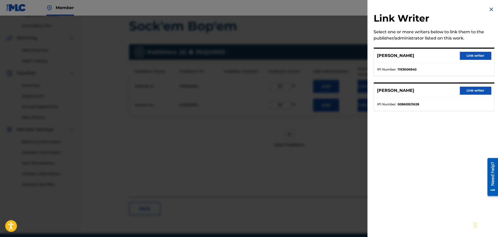
click at [474, 55] on button "Link writer" at bounding box center [475, 56] width 31 height 8
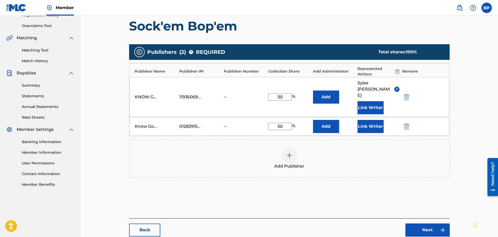
click at [369, 120] on button "Link Writer" at bounding box center [370, 126] width 26 height 13
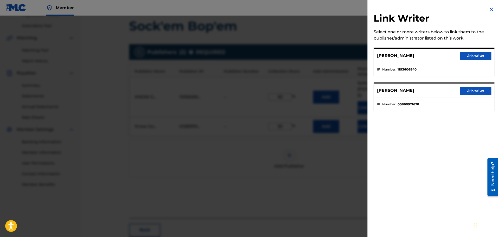
click at [467, 89] on button "Link writer" at bounding box center [475, 91] width 31 height 8
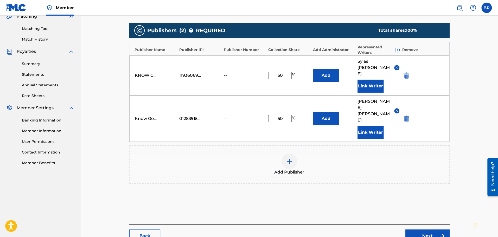
scroll to position [149, 0]
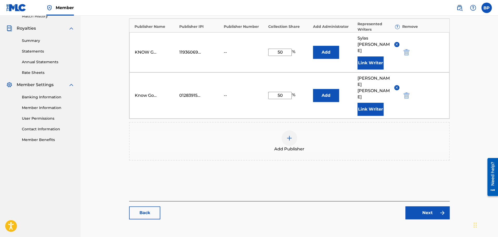
click at [428, 206] on link "Next" at bounding box center [427, 212] width 44 height 13
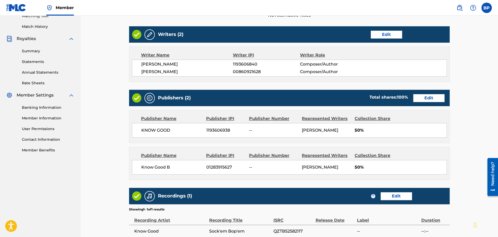
scroll to position [208, 0]
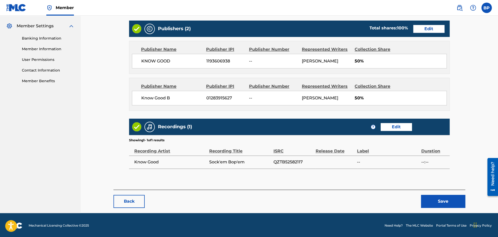
click at [452, 199] on button "Save" at bounding box center [443, 201] width 44 height 13
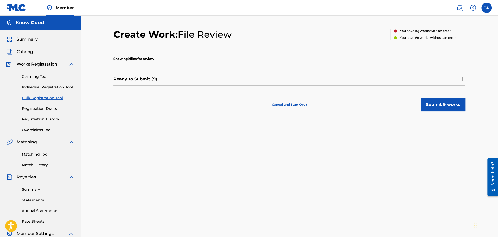
click at [415, 76] on div "Ready to Submit ( 9 )" at bounding box center [289, 79] width 352 height 13
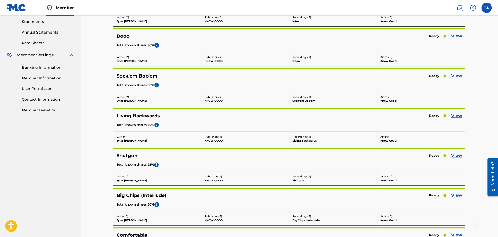
scroll to position [208, 0]
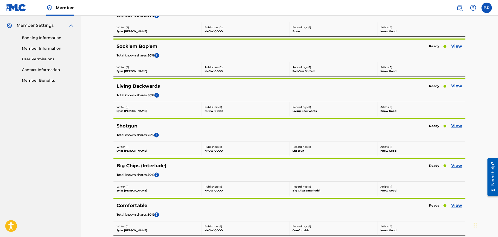
click at [456, 85] on link "View" at bounding box center [456, 86] width 11 height 6
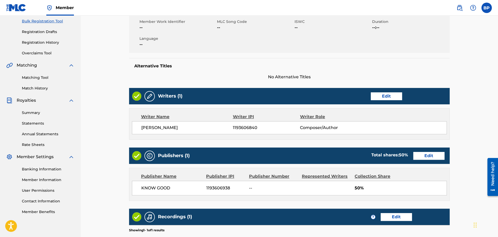
scroll to position [78, 0]
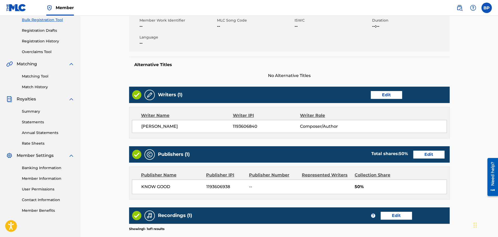
click at [377, 95] on link "Edit" at bounding box center [386, 95] width 31 height 8
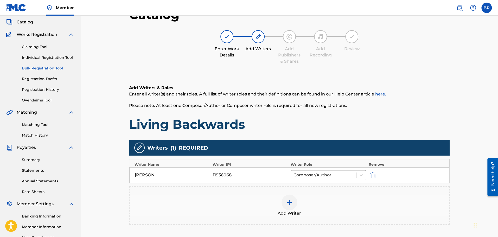
scroll to position [52, 0]
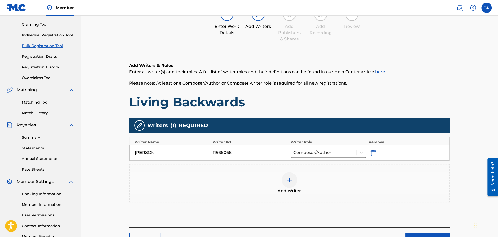
click at [287, 175] on div at bounding box center [289, 180] width 16 height 16
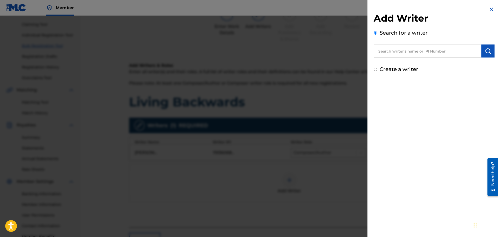
click at [411, 52] on input "text" at bounding box center [427, 50] width 108 height 13
type input "r"
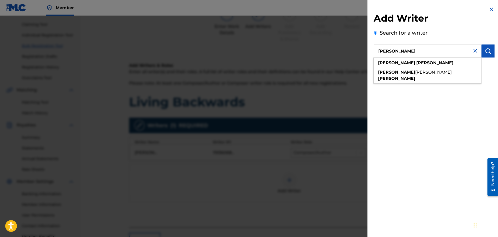
type input "[PERSON_NAME]"
click at [488, 51] on img "submit" at bounding box center [488, 51] width 6 height 6
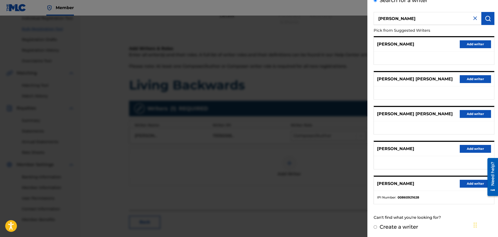
scroll to position [78, 0]
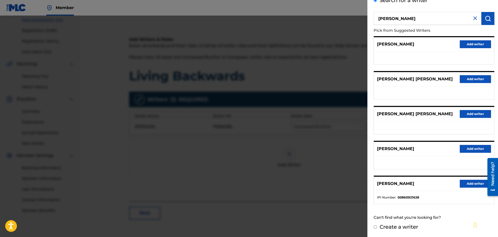
click at [474, 184] on button "Add writer" at bounding box center [475, 184] width 31 height 8
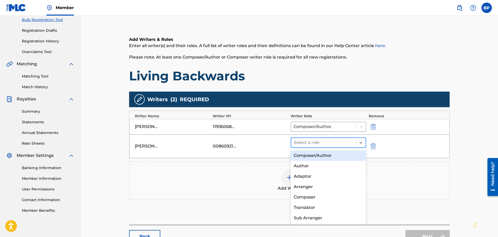
click at [336, 142] on div at bounding box center [324, 142] width 60 height 7
click at [335, 153] on div "Composer/Author" at bounding box center [327, 155] width 75 height 10
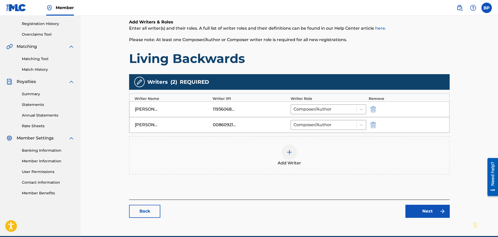
scroll to position [119, 0]
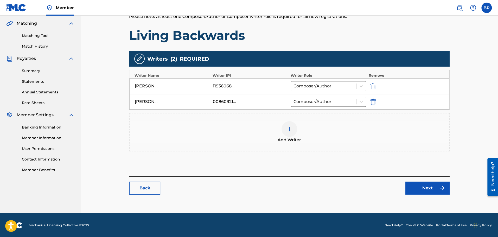
click at [429, 188] on link "Next" at bounding box center [427, 188] width 44 height 13
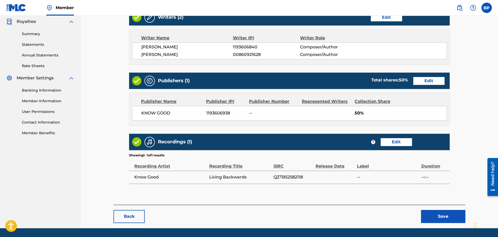
scroll to position [156, 0]
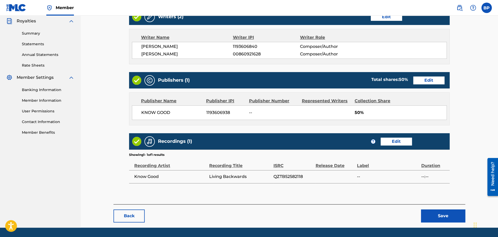
click at [428, 83] on link "Edit" at bounding box center [428, 80] width 31 height 8
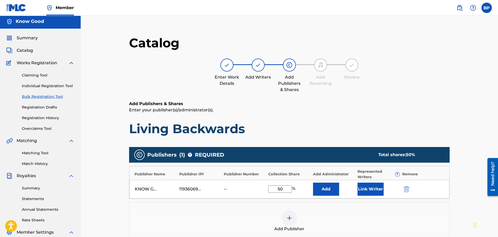
scroll to position [52, 0]
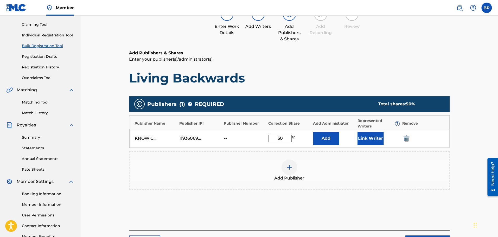
click at [294, 165] on div at bounding box center [289, 167] width 16 height 16
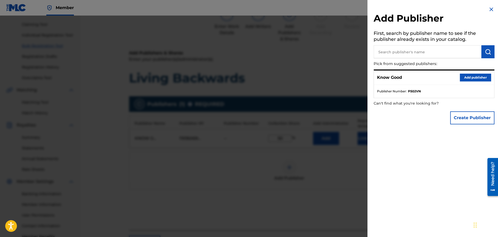
click at [480, 119] on button "Create Publisher" at bounding box center [472, 117] width 44 height 13
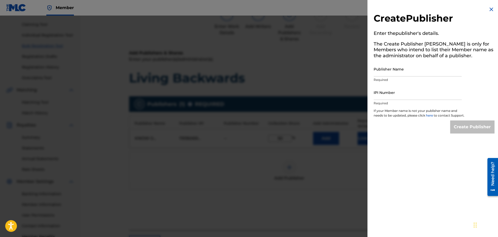
click at [418, 71] on input "Publisher Name" at bounding box center [417, 69] width 88 height 15
type input "Know Good B"
click at [409, 96] on input "IPI Number" at bounding box center [417, 92] width 88 height 15
type input "1283915627"
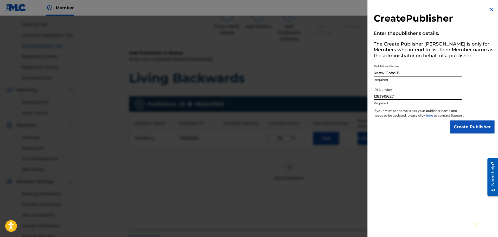
click at [480, 133] on input "Create Publisher" at bounding box center [472, 126] width 44 height 13
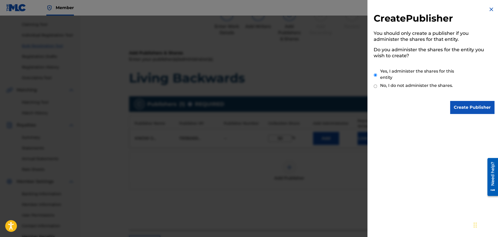
click at [454, 107] on input "Create Publisher" at bounding box center [472, 107] width 44 height 13
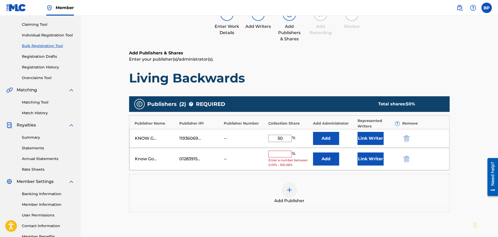
click at [284, 155] on input "text" at bounding box center [279, 154] width 23 height 7
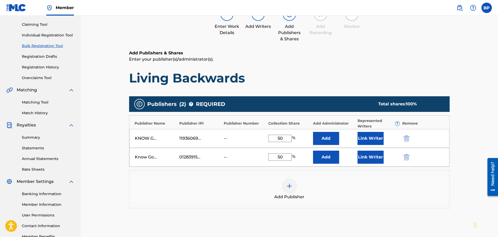
type input "50"
click at [362, 187] on div "Add Publisher" at bounding box center [289, 189] width 319 height 22
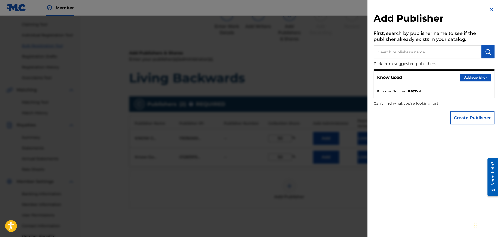
click at [353, 194] on div at bounding box center [249, 134] width 498 height 237
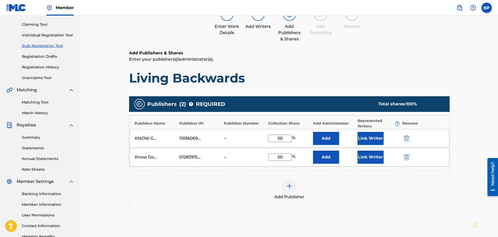
click at [371, 140] on button "Link Writer" at bounding box center [370, 138] width 26 height 13
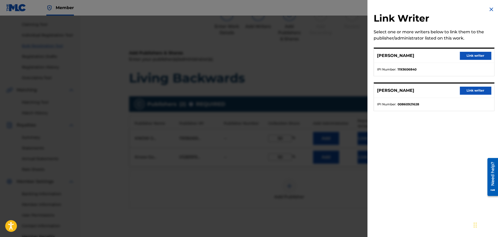
click at [472, 53] on button "Link writer" at bounding box center [475, 56] width 31 height 8
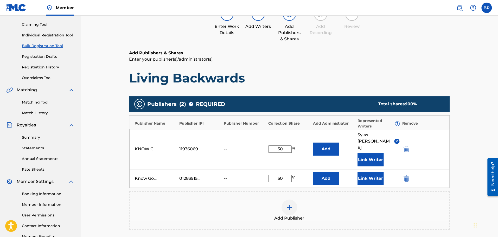
click at [376, 172] on button "Link Writer" at bounding box center [370, 178] width 26 height 13
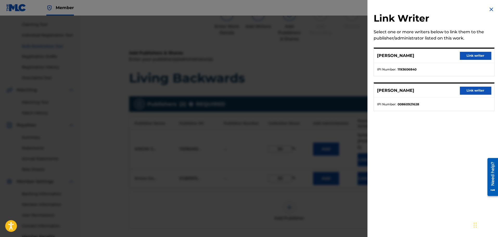
click at [470, 87] on button "Link writer" at bounding box center [475, 91] width 31 height 8
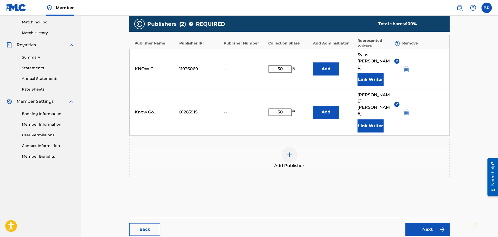
scroll to position [149, 0]
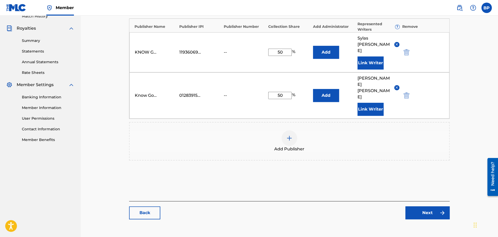
click at [427, 206] on link "Next" at bounding box center [427, 212] width 44 height 13
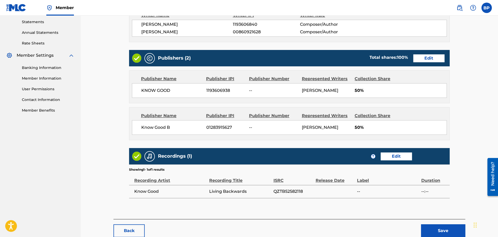
scroll to position [208, 0]
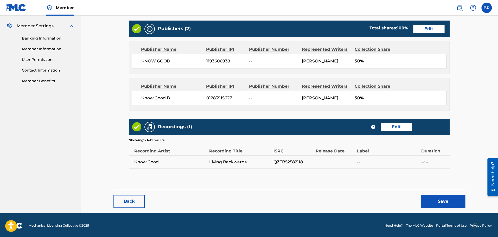
click at [435, 199] on button "Save" at bounding box center [443, 201] width 44 height 13
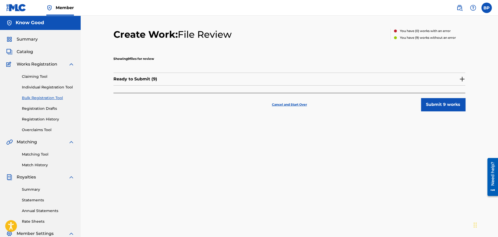
click at [384, 76] on div "Ready to Submit ( 9 )" at bounding box center [289, 79] width 352 height 13
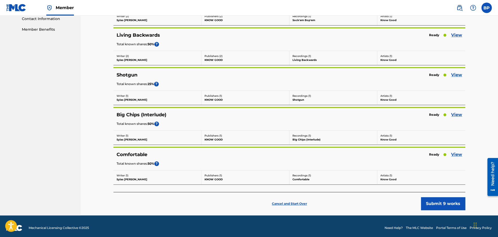
scroll to position [260, 0]
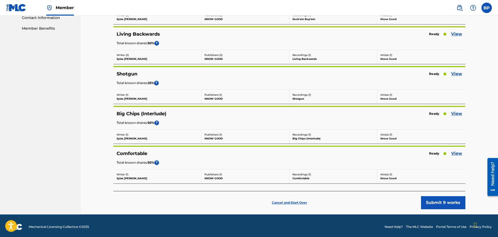
click at [455, 71] on link "View" at bounding box center [456, 74] width 11 height 6
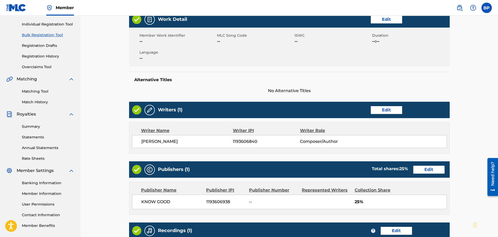
scroll to position [78, 0]
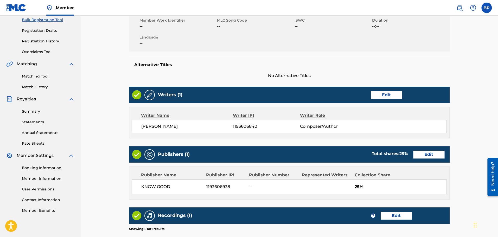
click at [385, 91] on link "Edit" at bounding box center [386, 95] width 31 height 8
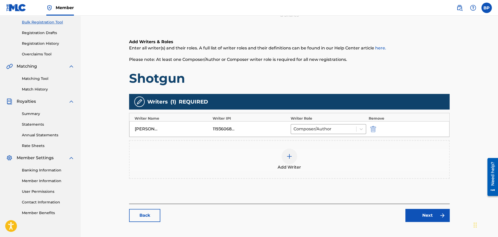
scroll to position [78, 0]
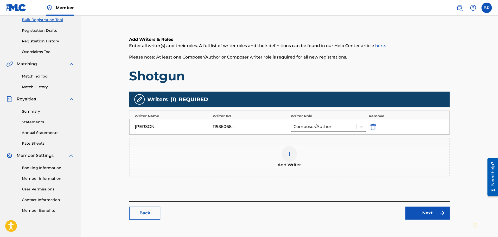
click at [294, 157] on div at bounding box center [289, 154] width 16 height 16
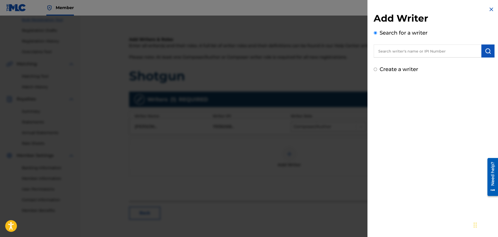
click at [440, 54] on input "text" at bounding box center [427, 50] width 108 height 13
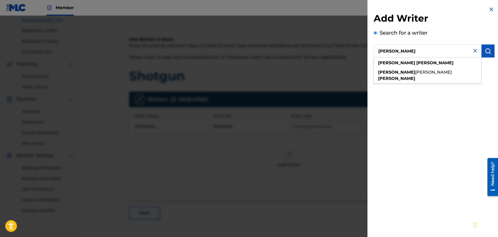
type input "[PERSON_NAME]"
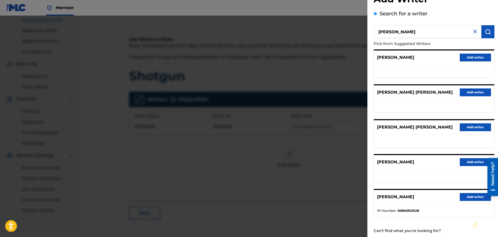
scroll to position [36, 0]
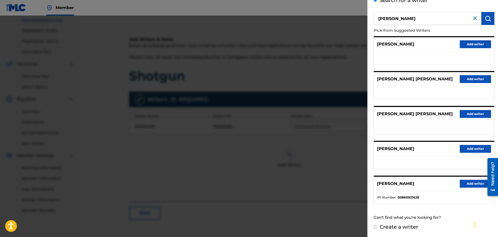
click at [463, 183] on button "Add writer" at bounding box center [475, 184] width 31 height 8
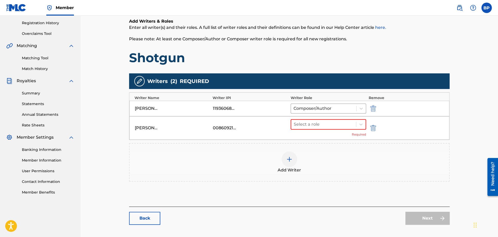
scroll to position [104, 0]
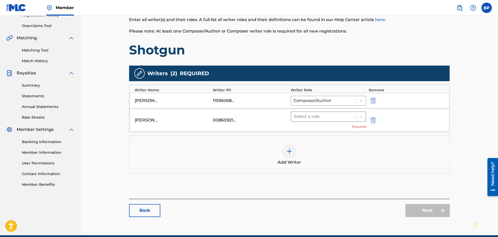
click at [314, 114] on div at bounding box center [324, 116] width 60 height 7
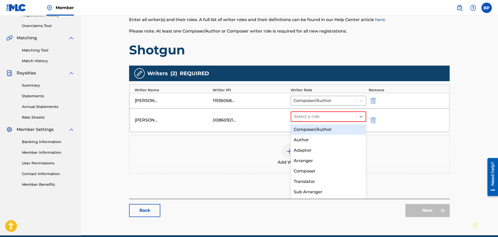
click at [316, 129] on div "Composer/Author" at bounding box center [327, 129] width 75 height 10
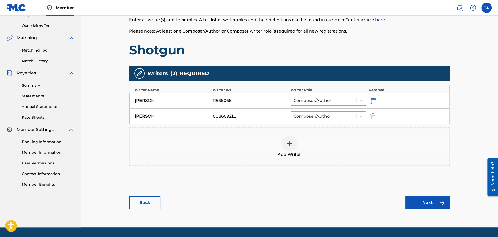
click at [438, 203] on link "Next" at bounding box center [427, 202] width 44 height 13
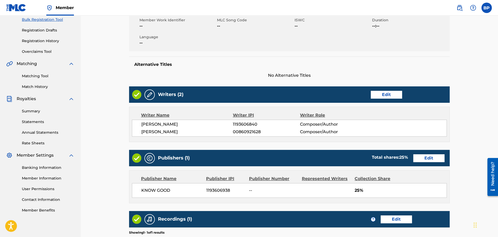
scroll to position [104, 0]
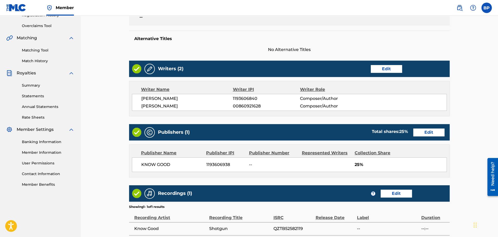
click at [426, 133] on link "Edit" at bounding box center [428, 132] width 31 height 8
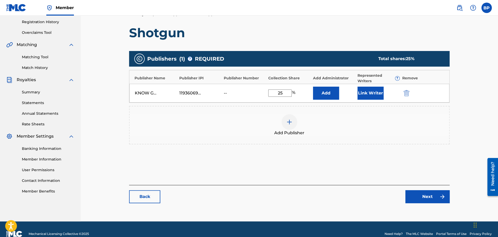
scroll to position [104, 0]
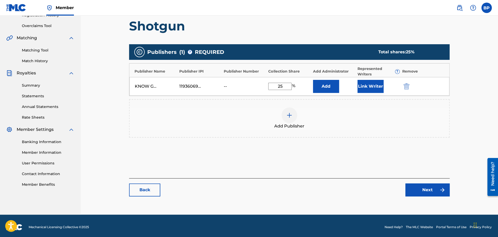
click at [292, 117] on img at bounding box center [289, 115] width 6 height 6
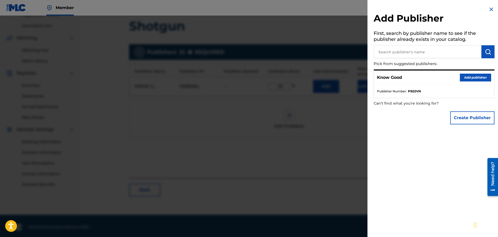
click at [468, 118] on button "Create Publisher" at bounding box center [472, 117] width 44 height 13
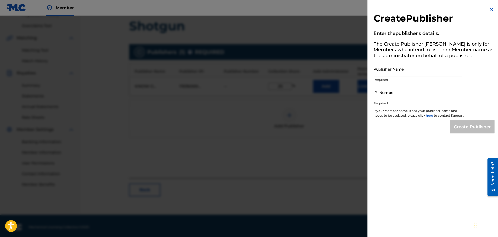
click at [412, 63] on input "Publisher Name" at bounding box center [417, 69] width 88 height 15
type input "Know Good B"
click at [403, 90] on input "IPI Number" at bounding box center [417, 92] width 88 height 15
type input "1283915627"
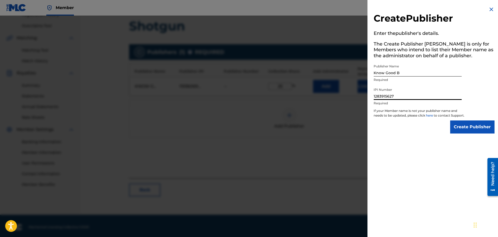
click at [469, 131] on input "Create Publisher" at bounding box center [472, 126] width 44 height 13
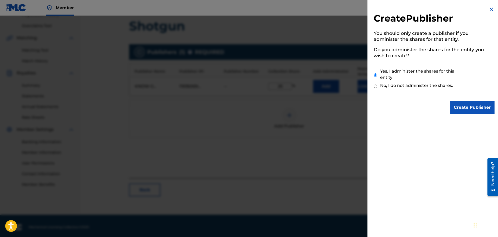
click at [466, 107] on input "Create Publisher" at bounding box center [472, 107] width 44 height 13
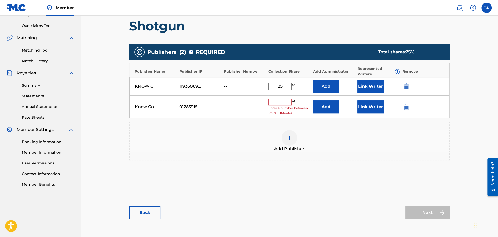
click at [274, 100] on input "text" at bounding box center [279, 102] width 23 height 7
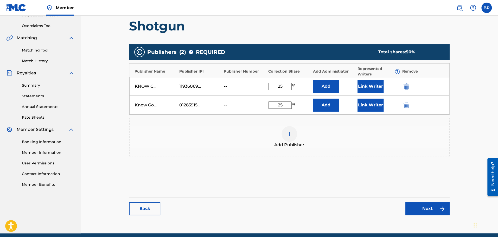
type input "25"
click at [423, 208] on link "Next" at bounding box center [427, 208] width 44 height 13
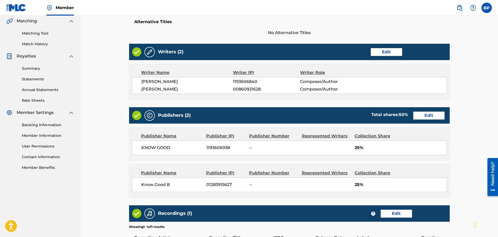
scroll to position [130, 0]
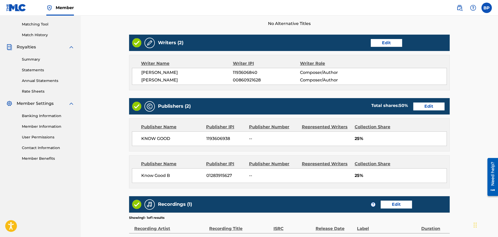
click at [419, 107] on link "Edit" at bounding box center [428, 106] width 31 height 8
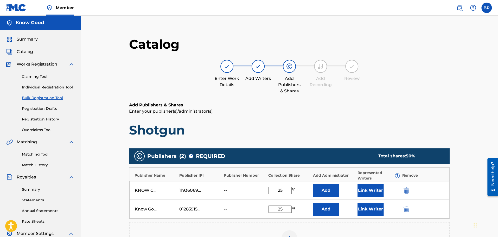
scroll to position [52, 0]
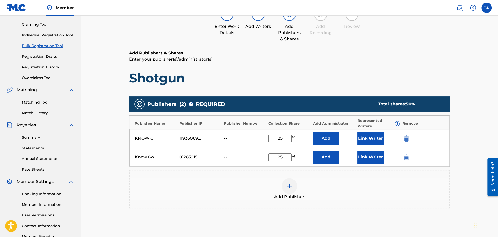
click at [374, 134] on button "Link Writer" at bounding box center [370, 138] width 26 height 13
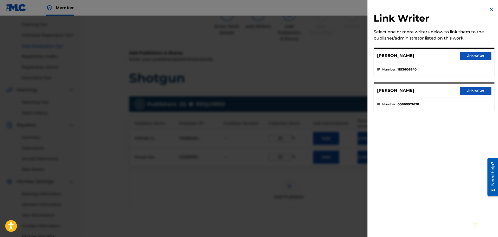
click at [476, 54] on button "Link writer" at bounding box center [475, 56] width 31 height 8
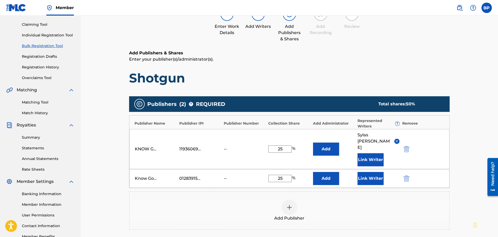
click at [359, 172] on button "Link Writer" at bounding box center [370, 178] width 26 height 13
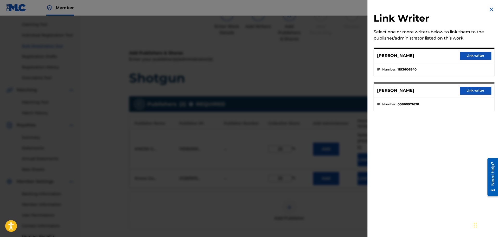
click at [466, 87] on button "Link writer" at bounding box center [475, 91] width 31 height 8
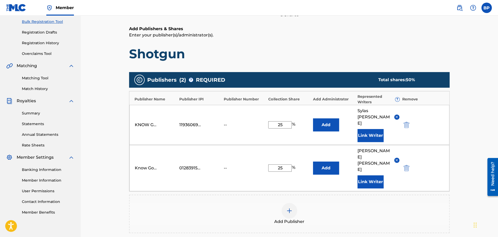
scroll to position [149, 0]
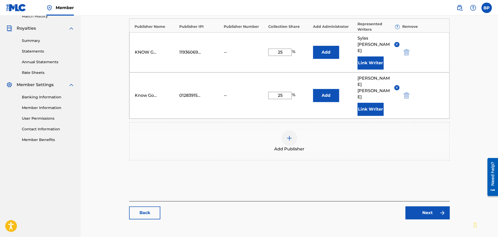
click at [423, 206] on link "Next" at bounding box center [427, 212] width 44 height 13
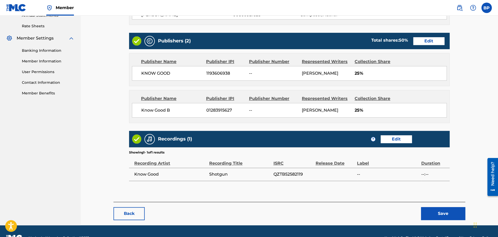
scroll to position [208, 0]
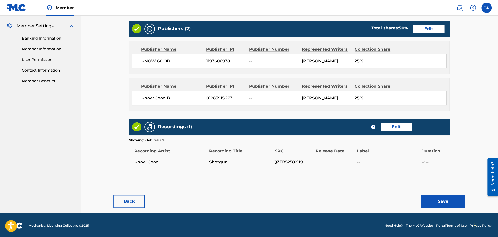
click at [441, 199] on button "Save" at bounding box center [443, 201] width 44 height 13
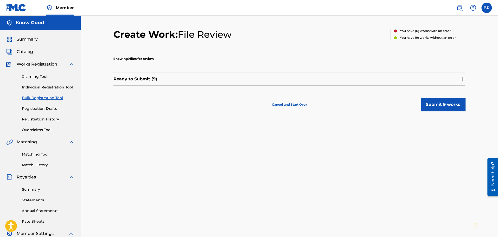
scroll to position [26, 0]
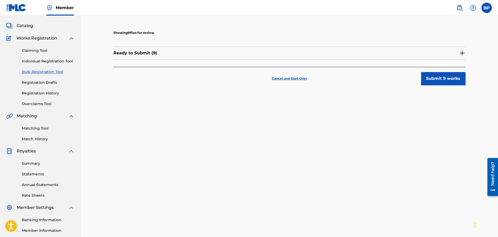
click at [391, 56] on div "Ready to Submit ( 9 )" at bounding box center [289, 53] width 352 height 13
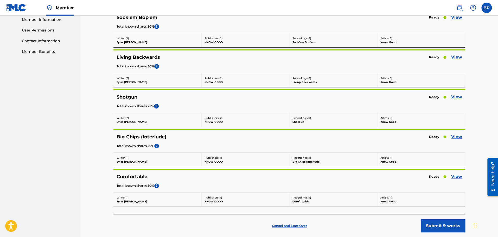
scroll to position [260, 0]
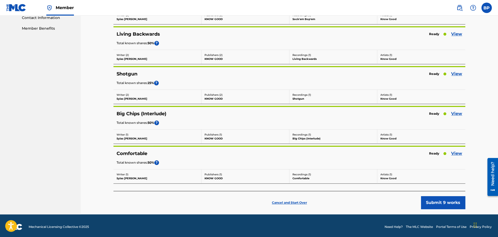
click at [456, 112] on link "View" at bounding box center [456, 114] width 11 height 6
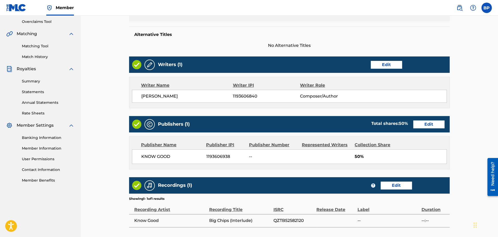
scroll to position [130, 0]
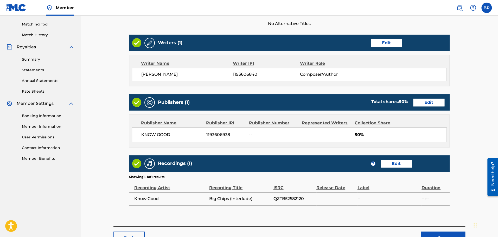
click at [372, 37] on div "Writers (1) Edit" at bounding box center [289, 43] width 320 height 16
click at [378, 40] on link "Edit" at bounding box center [386, 43] width 31 height 8
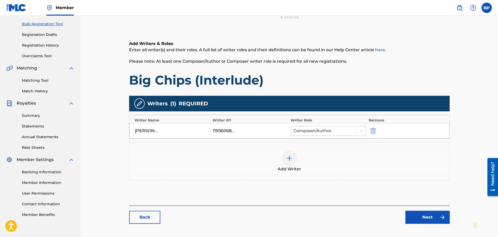
scroll to position [103, 0]
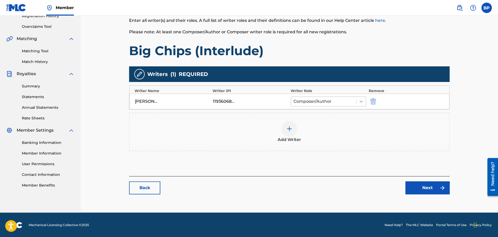
click at [357, 99] on div at bounding box center [360, 101] width 9 height 9
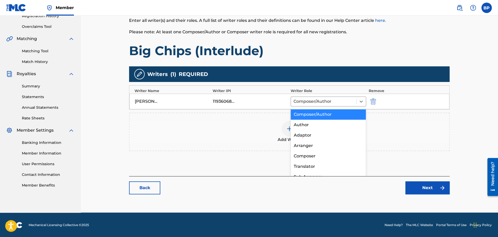
click at [347, 115] on div "Composer/Author" at bounding box center [327, 114] width 75 height 10
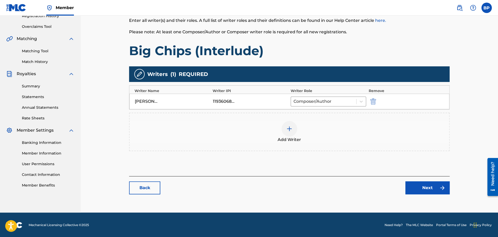
click at [285, 127] on div at bounding box center [289, 129] width 16 height 16
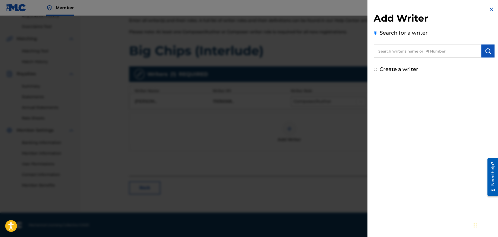
click at [451, 48] on input "text" at bounding box center [427, 50] width 108 height 13
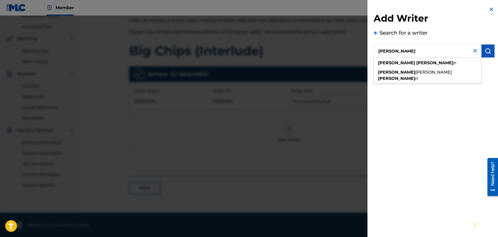
type input "[PERSON_NAME]"
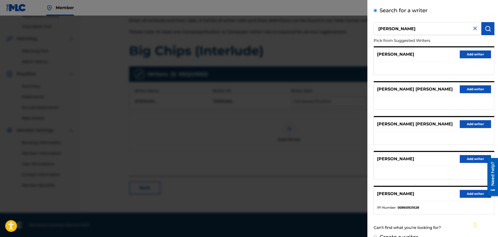
scroll to position [36, 0]
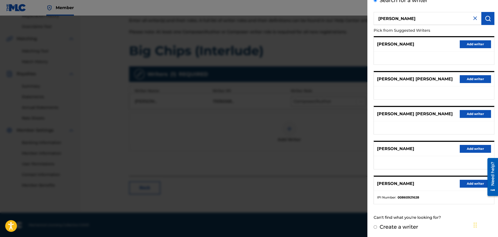
click at [477, 185] on button "Add writer" at bounding box center [475, 184] width 31 height 8
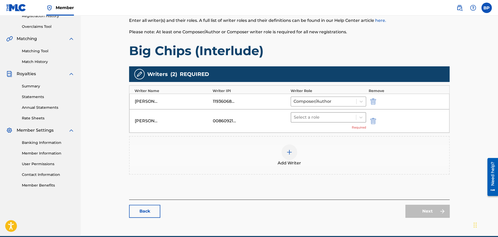
click at [338, 114] on div at bounding box center [324, 117] width 60 height 7
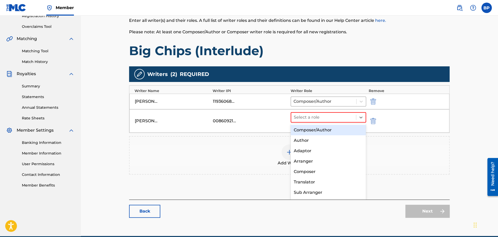
click at [335, 127] on div "Composer/Author" at bounding box center [327, 130] width 75 height 10
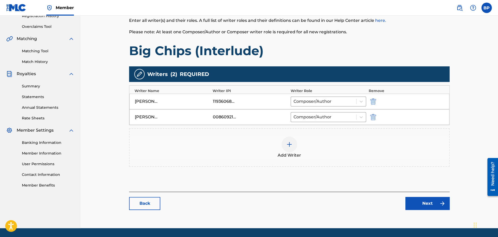
click at [422, 201] on link "Next" at bounding box center [427, 203] width 44 height 13
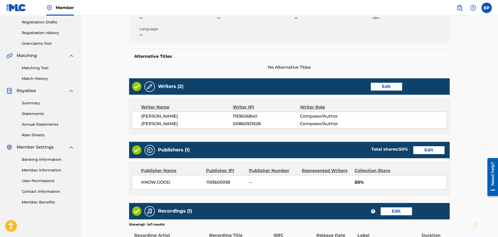
scroll to position [104, 0]
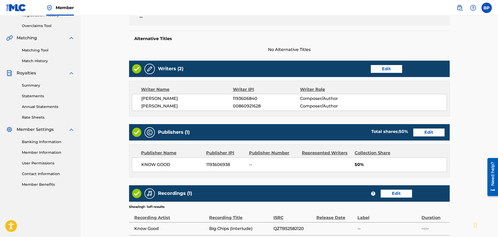
click at [427, 133] on link "Edit" at bounding box center [428, 132] width 31 height 8
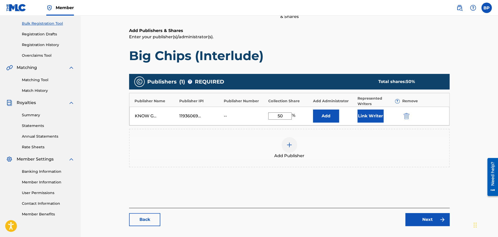
scroll to position [78, 0]
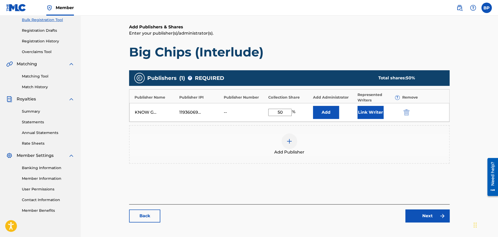
click at [285, 141] on div at bounding box center [289, 141] width 16 height 16
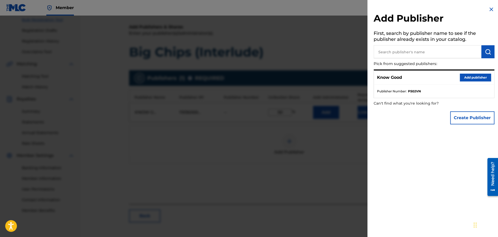
click at [472, 119] on button "Create Publisher" at bounding box center [472, 117] width 44 height 13
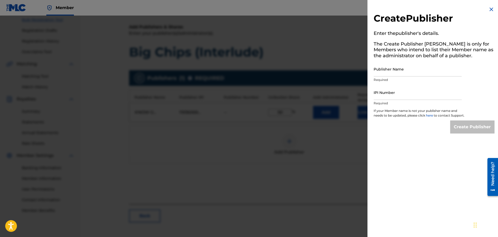
click at [406, 71] on input "Publisher Name" at bounding box center [417, 69] width 88 height 15
type input "Know Good B"
click at [410, 96] on input "IPI Number" at bounding box center [417, 92] width 88 height 15
type input "1283915627"
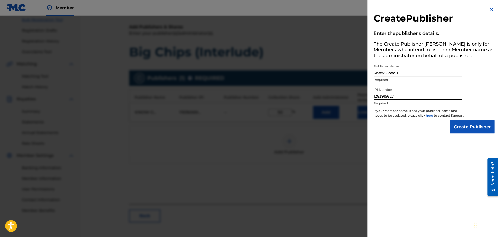
click at [463, 130] on input "Create Publisher" at bounding box center [472, 126] width 44 height 13
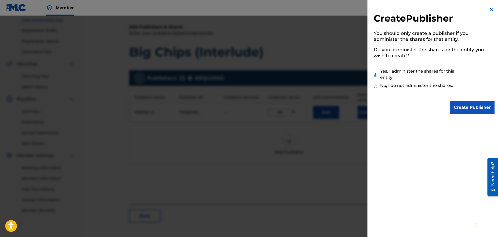
click at [469, 111] on input "Create Publisher" at bounding box center [472, 107] width 44 height 13
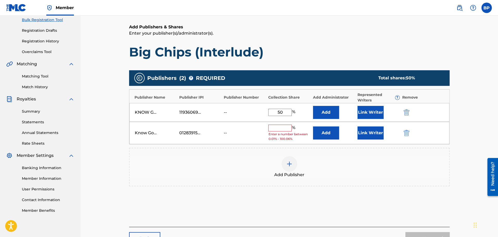
click at [273, 125] on input "text" at bounding box center [279, 128] width 23 height 7
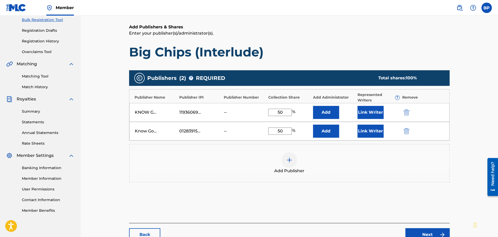
type input "50"
click at [414, 175] on div "Add Publisher" at bounding box center [289, 163] width 320 height 38
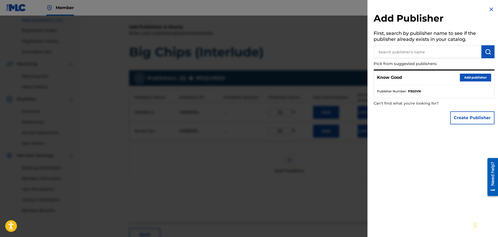
click at [320, 176] on div at bounding box center [249, 134] width 498 height 237
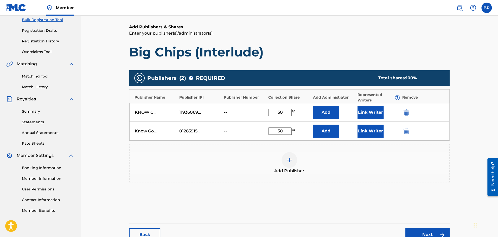
click at [370, 112] on button "Link Writer" at bounding box center [370, 112] width 26 height 13
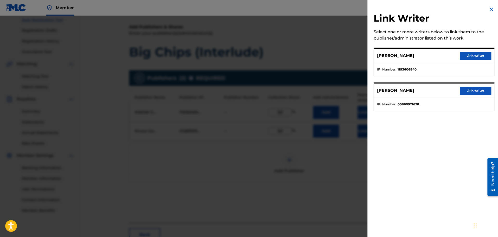
click at [466, 51] on div "[PERSON_NAME] Link writer" at bounding box center [434, 56] width 120 height 14
click at [465, 54] on button "Link writer" at bounding box center [475, 56] width 31 height 8
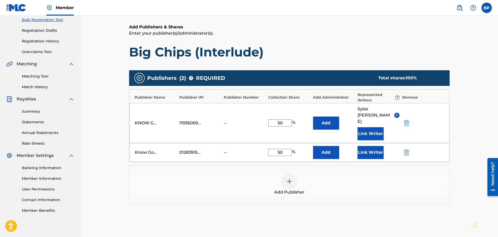
click at [360, 146] on button "Link Writer" at bounding box center [370, 152] width 26 height 13
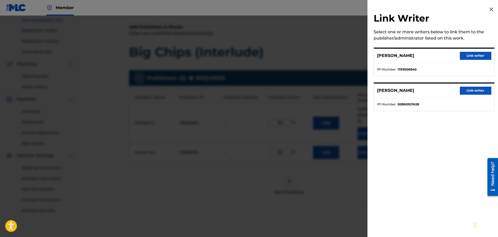
click at [473, 88] on button "Link writer" at bounding box center [475, 91] width 31 height 8
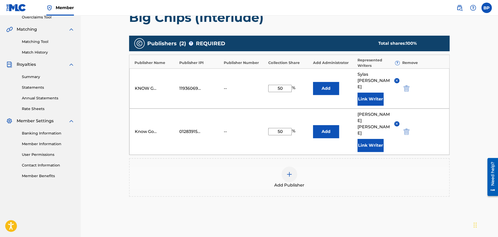
scroll to position [149, 0]
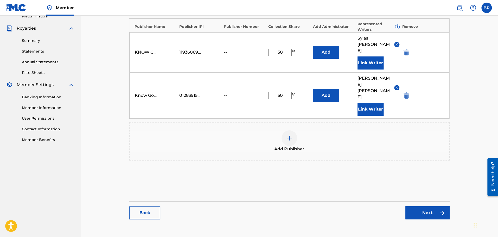
click at [415, 206] on link "Next" at bounding box center [427, 212] width 44 height 13
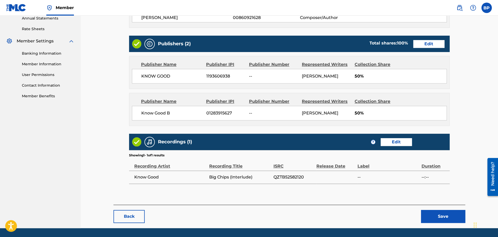
scroll to position [208, 0]
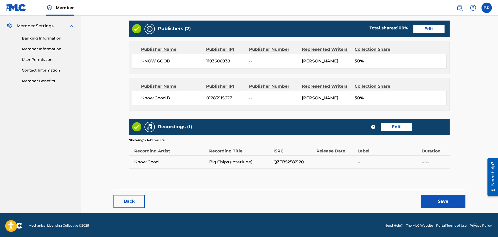
click at [427, 201] on button "Save" at bounding box center [443, 201] width 44 height 13
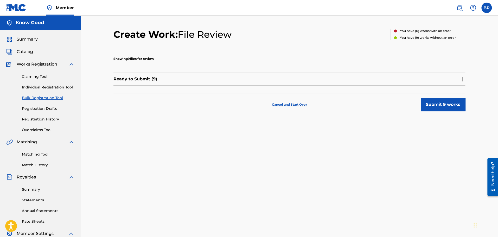
click at [434, 82] on div "Ready to Submit ( 9 )" at bounding box center [289, 79] width 352 height 13
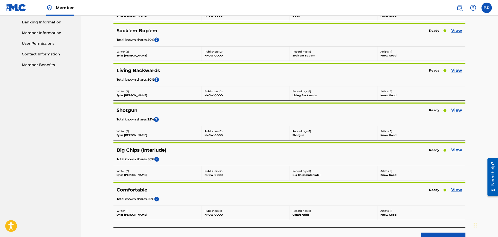
scroll to position [261, 0]
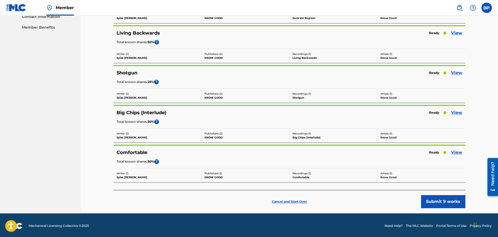
click at [456, 153] on link "View" at bounding box center [456, 152] width 11 height 6
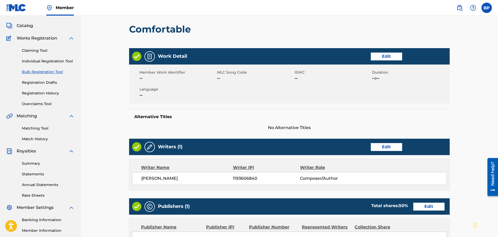
scroll to position [78, 0]
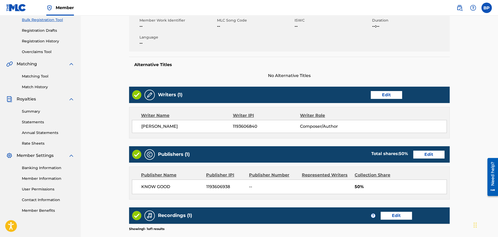
click at [382, 95] on link "Edit" at bounding box center [386, 95] width 31 height 8
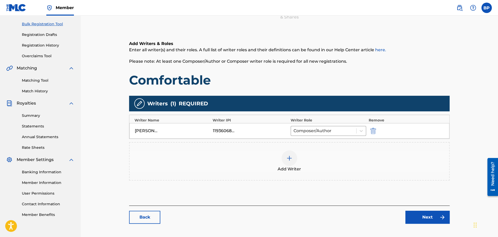
scroll to position [78, 0]
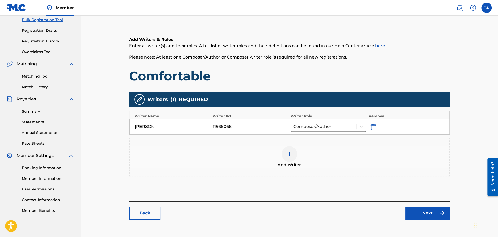
click at [289, 157] on div at bounding box center [289, 154] width 16 height 16
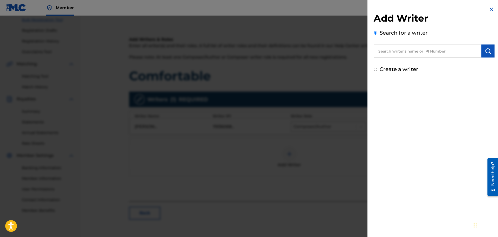
click at [409, 50] on input "text" at bounding box center [427, 50] width 108 height 13
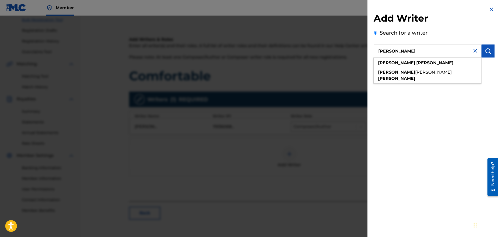
type input "[PERSON_NAME]"
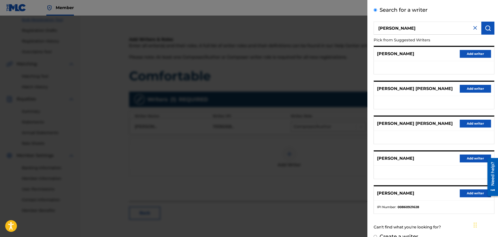
scroll to position [36, 0]
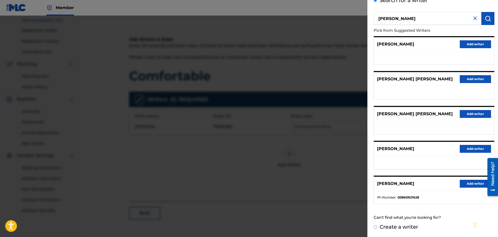
click at [467, 186] on button "Add writer" at bounding box center [475, 184] width 31 height 8
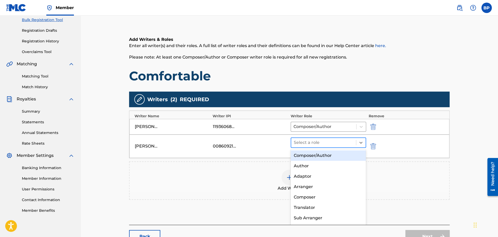
click at [312, 140] on div at bounding box center [324, 142] width 60 height 7
click at [313, 157] on div "Composer/Author" at bounding box center [327, 155] width 75 height 10
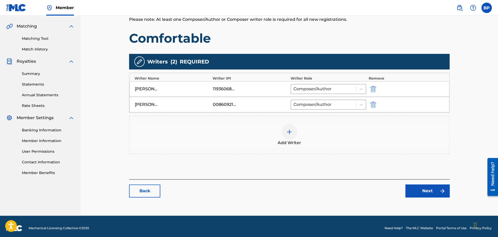
scroll to position [119, 0]
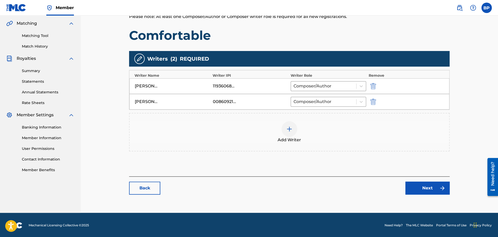
click at [419, 187] on link "Next" at bounding box center [427, 188] width 44 height 13
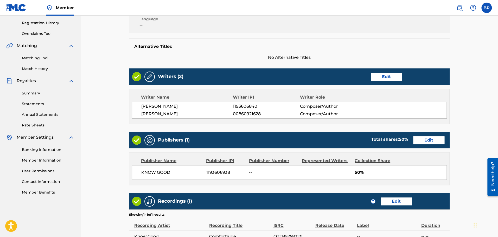
scroll to position [104, 0]
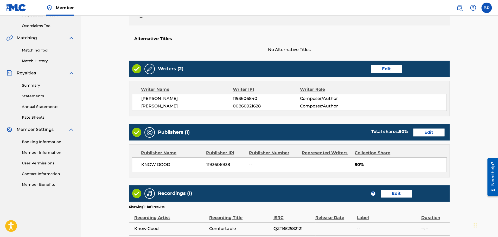
click at [421, 133] on link "Edit" at bounding box center [428, 132] width 31 height 8
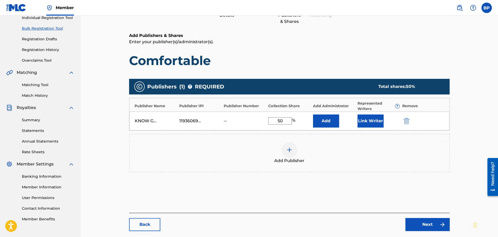
scroll to position [78, 0]
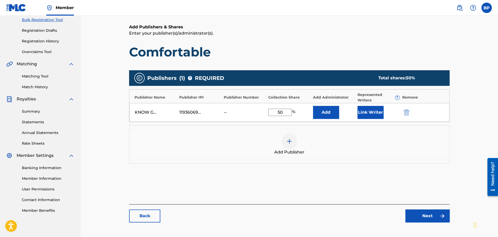
click at [290, 139] on img at bounding box center [289, 141] width 6 height 6
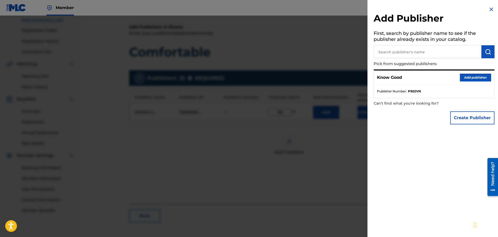
click at [436, 51] on input "text" at bounding box center [427, 51] width 108 height 13
click at [460, 127] on div "Add Publisher First, search by publisher name to see if the publisher already e…" at bounding box center [433, 66] width 133 height 133
click at [461, 116] on button "Create Publisher" at bounding box center [472, 117] width 44 height 13
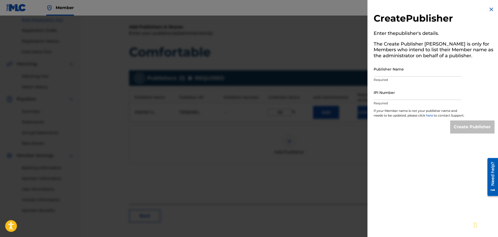
click at [401, 72] on input "Publisher Name" at bounding box center [417, 69] width 88 height 15
type input "Know Good B"
click at [400, 93] on input "IPI Number" at bounding box center [417, 92] width 88 height 15
type input "1283915627"
click at [469, 131] on input "Create Publisher" at bounding box center [472, 126] width 44 height 13
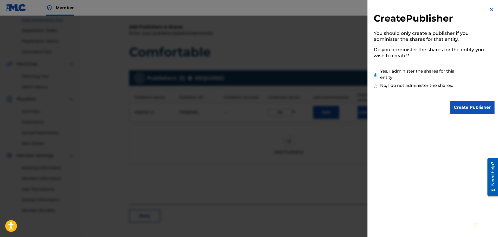
click at [479, 109] on input "Create Publisher" at bounding box center [472, 107] width 44 height 13
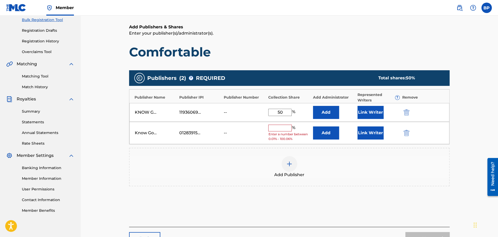
click at [287, 127] on input "text" at bounding box center [279, 128] width 23 height 7
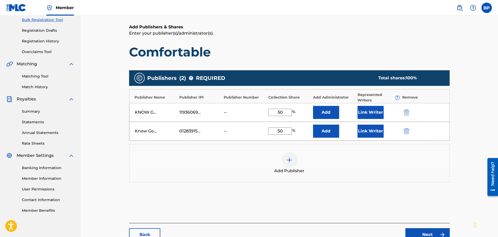
type input "50"
click at [332, 157] on div "Add Publisher" at bounding box center [289, 163] width 319 height 22
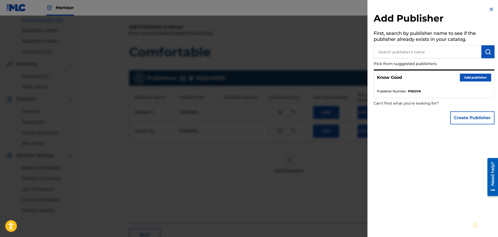
click at [339, 146] on div at bounding box center [249, 134] width 498 height 237
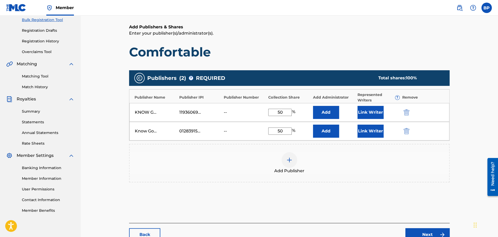
click at [378, 107] on button "Link Writer" at bounding box center [370, 112] width 26 height 13
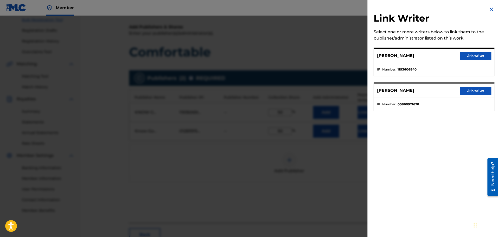
click at [475, 56] on button "Link writer" at bounding box center [475, 56] width 31 height 8
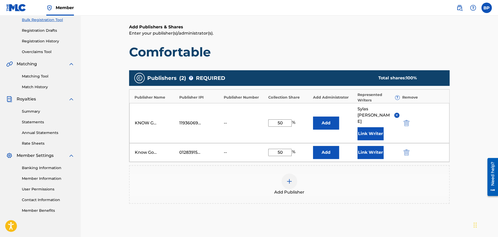
click at [362, 146] on button "Link Writer" at bounding box center [370, 152] width 26 height 13
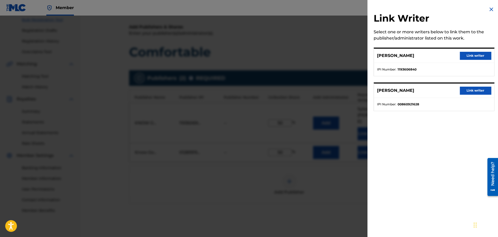
click at [474, 88] on button "Link writer" at bounding box center [475, 91] width 31 height 8
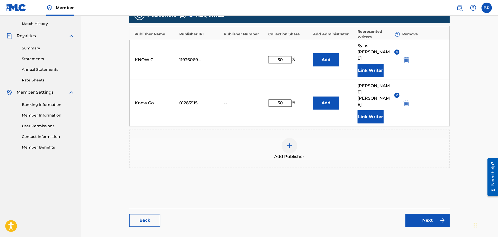
scroll to position [149, 0]
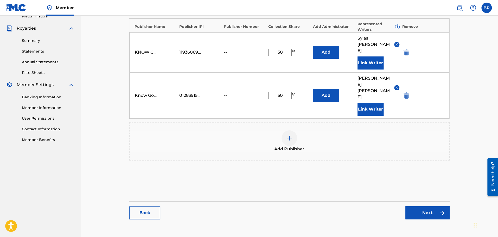
click at [424, 206] on link "Next" at bounding box center [427, 212] width 44 height 13
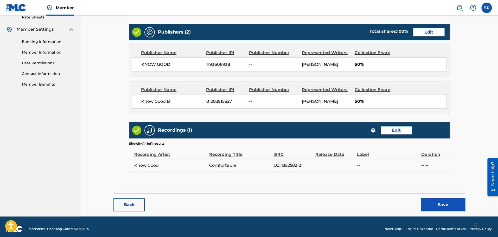
scroll to position [208, 0]
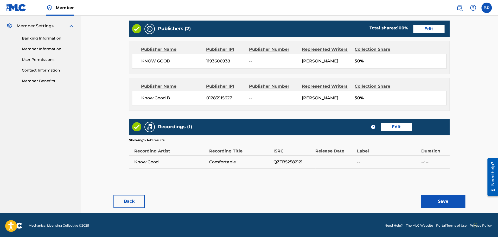
click at [437, 198] on button "Save" at bounding box center [443, 201] width 44 height 13
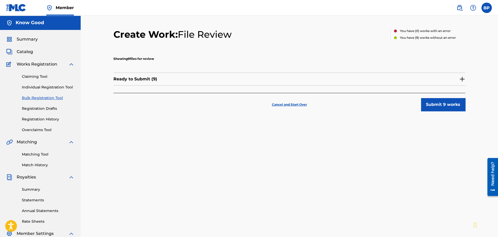
click at [372, 78] on div "Ready to Submit ( 9 )" at bounding box center [289, 79] width 352 height 13
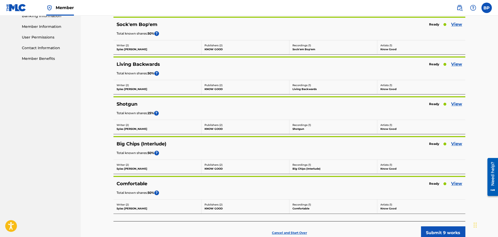
scroll to position [261, 0]
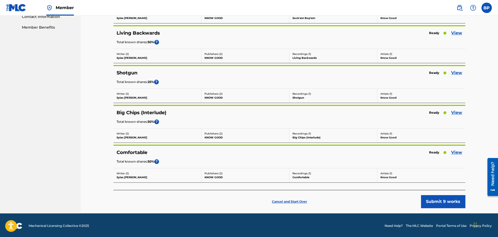
click at [443, 198] on button "Submit 9 works" at bounding box center [443, 201] width 44 height 13
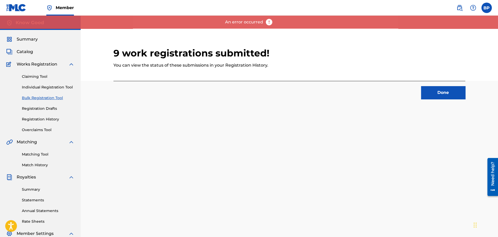
click at [438, 86] on div "Done" at bounding box center [289, 90] width 352 height 18
click at [444, 97] on button "Done" at bounding box center [443, 92] width 44 height 13
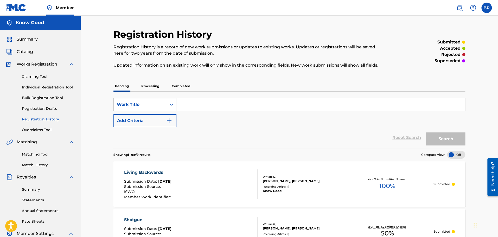
click at [154, 88] on p "Processing" at bounding box center [150, 86] width 21 height 11
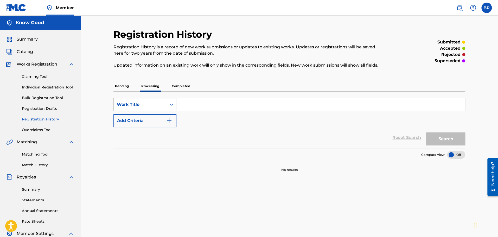
click at [51, 121] on link "Registration History" at bounding box center [48, 119] width 53 height 5
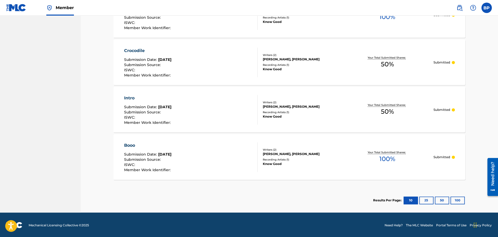
scroll to position [406, 0]
click at [423, 201] on button "25" at bounding box center [426, 200] width 14 height 8
click at [410, 199] on button "10" at bounding box center [410, 200] width 14 height 8
click at [433, 199] on button "25" at bounding box center [426, 200] width 14 height 8
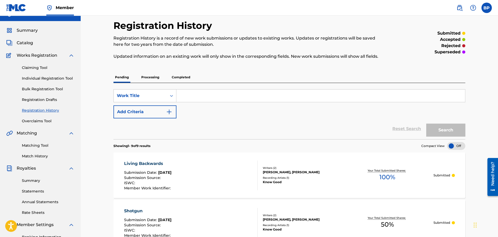
scroll to position [0, 0]
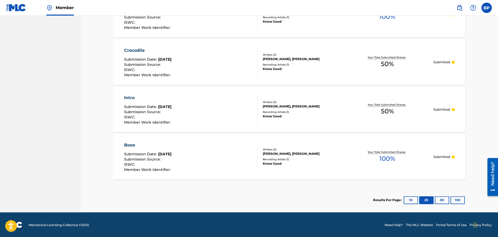
click at [441, 199] on button "50" at bounding box center [442, 200] width 14 height 8
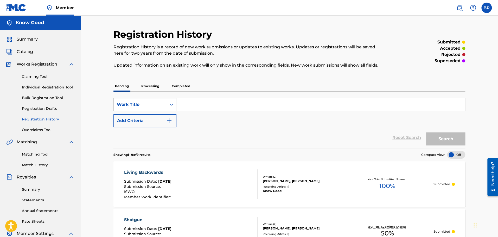
click at [159, 88] on p "Processing" at bounding box center [150, 86] width 21 height 11
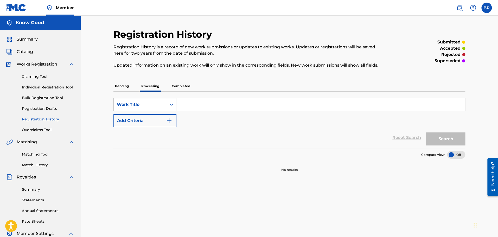
click at [184, 87] on p "Completed" at bounding box center [181, 86] width 22 height 11
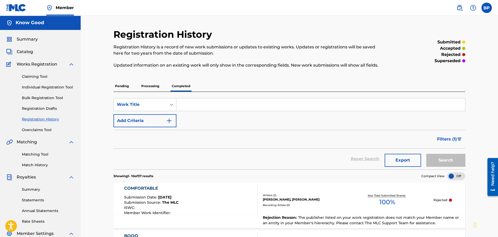
click at [492, 11] on nav "Member BP [PERSON_NAME] [EMAIL_ADDRESS][DOMAIN_NAME] Notification Preferences P…" at bounding box center [249, 8] width 498 height 16
click at [488, 11] on label at bounding box center [486, 8] width 10 height 10
click at [486, 8] on input "[PERSON_NAME] [EMAIL_ADDRESS][DOMAIN_NAME] Notification Preferences Profile Log…" at bounding box center [486, 8] width 0 height 0
click at [385, 44] on div "submitted" at bounding box center [424, 42] width 81 height 6
click at [22, 25] on h5 "Know Good" at bounding box center [30, 23] width 28 height 6
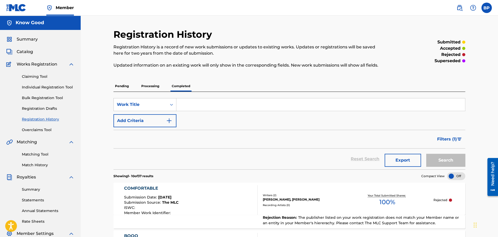
click at [20, 40] on span "Summary" at bounding box center [27, 39] width 21 height 6
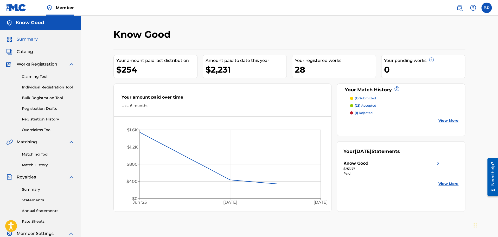
click at [34, 25] on h5 "Know Good" at bounding box center [30, 23] width 28 height 6
